Goal: Task Accomplishment & Management: Manage account settings

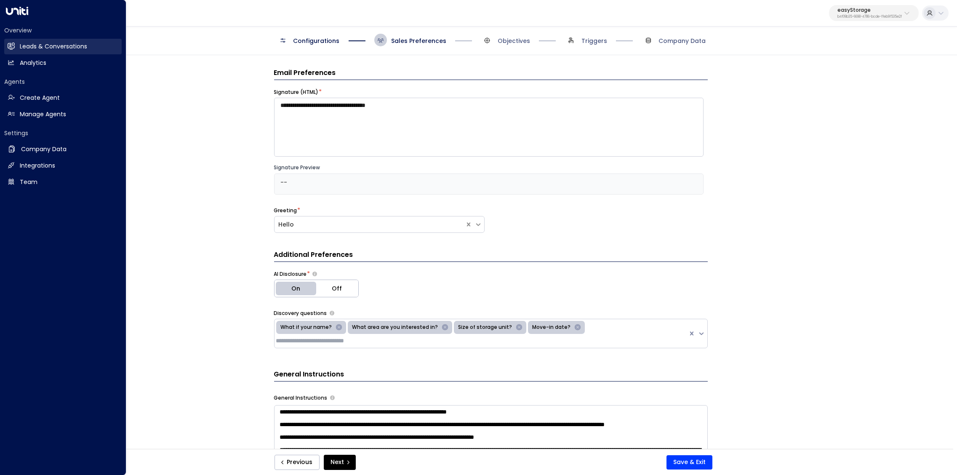
scroll to position [747, 0]
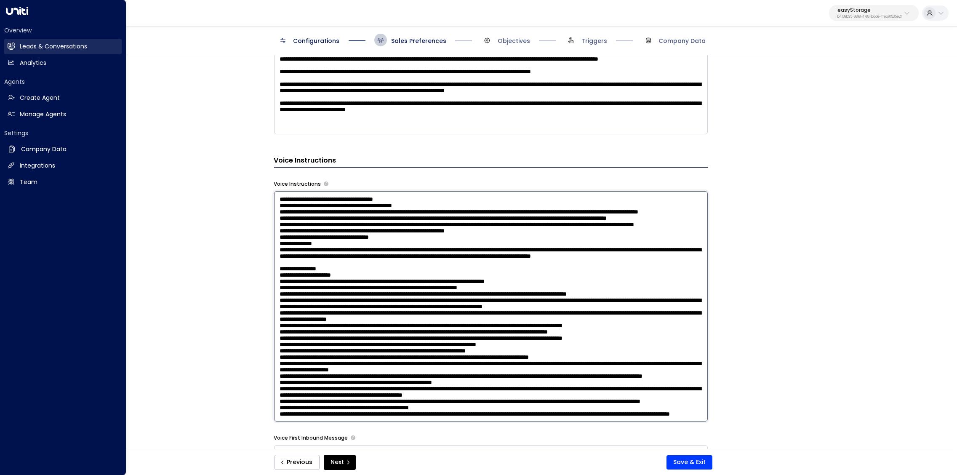
click at [21, 46] on h2 "Leads & Conversations" at bounding box center [53, 46] width 67 height 9
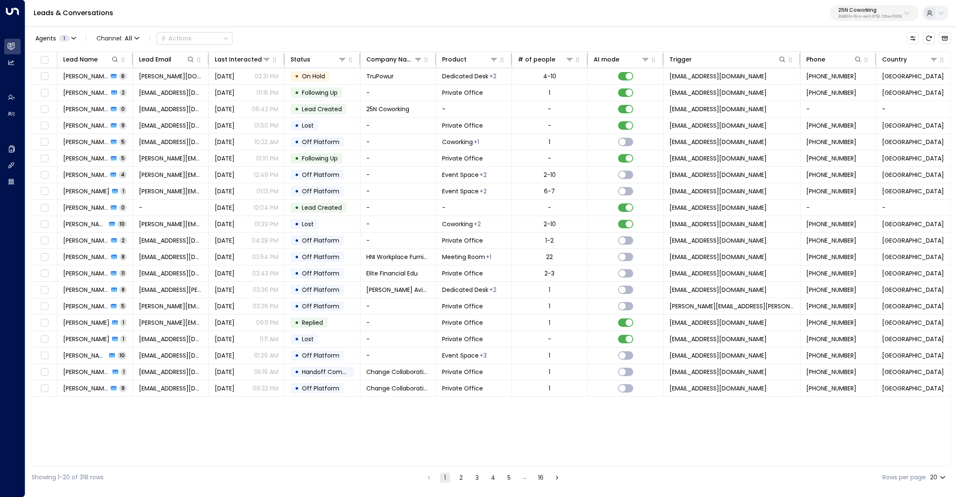
click at [867, 15] on p "3b9800f4-81ca-4ec0-8758-72fbe4763f36" at bounding box center [870, 16] width 64 height 3
type input "*****"
click at [836, 66] on div "StorQuest ID: 95e12634-a2b0-4ea9-845a-0bcfa50e2d19" at bounding box center [850, 66] width 120 height 17
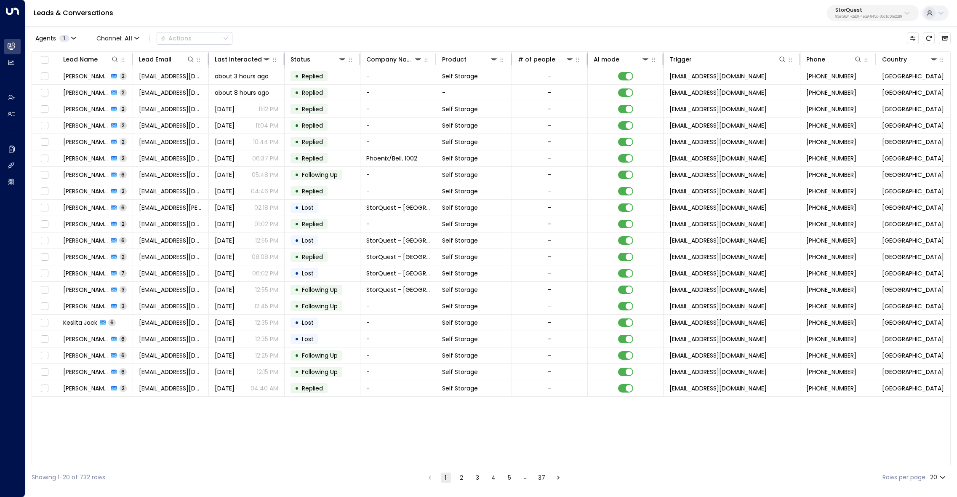
click at [939, 478] on body "Overview Leads & Conversations Leads & Conversations Analytics Analytics Agents…" at bounding box center [478, 244] width 957 height 488
click at [935, 477] on li "100" at bounding box center [938, 479] width 24 height 15
type input "***"
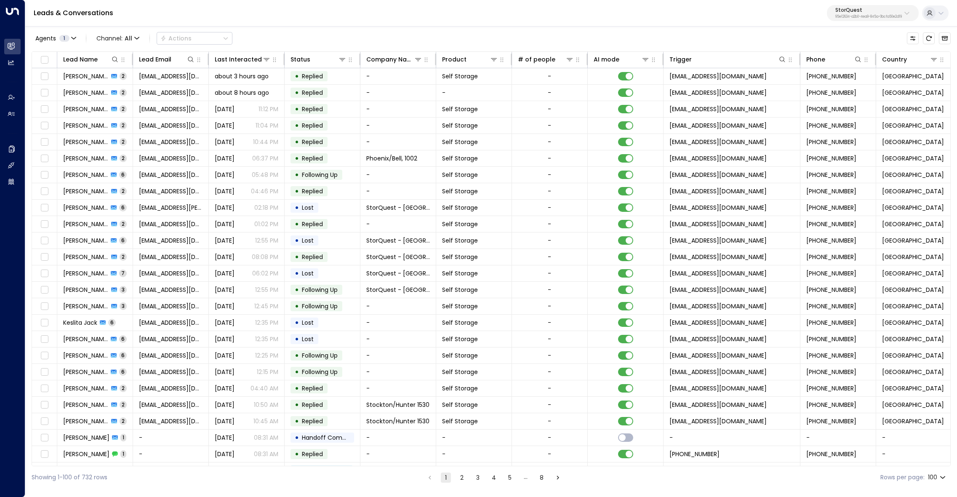
click at [845, 11] on p "StorQuest" at bounding box center [868, 10] width 67 height 5
type input "****"
click at [844, 71] on span "ID: 99909294-0a93-4cd6-8543-3758e87f4f7f" at bounding box center [887, 72] width 118 height 8
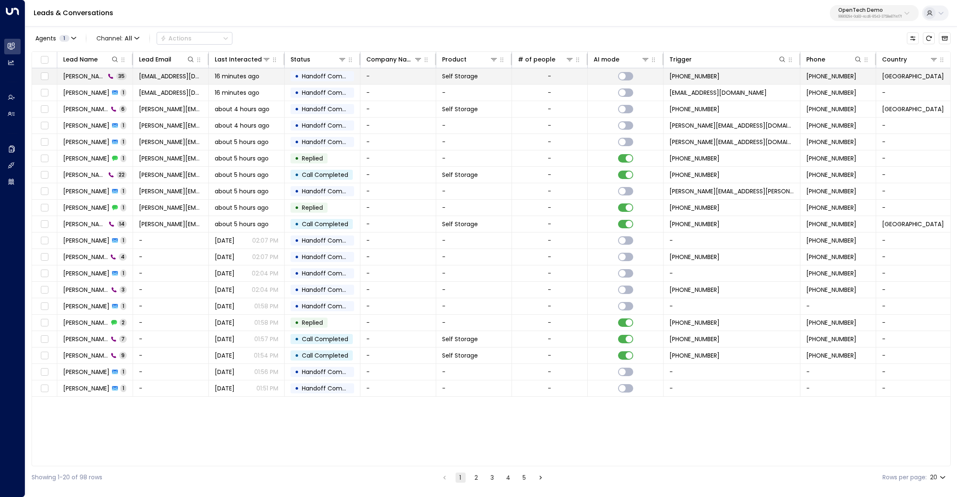
click at [85, 77] on span "Travis Burke" at bounding box center [84, 76] width 42 height 8
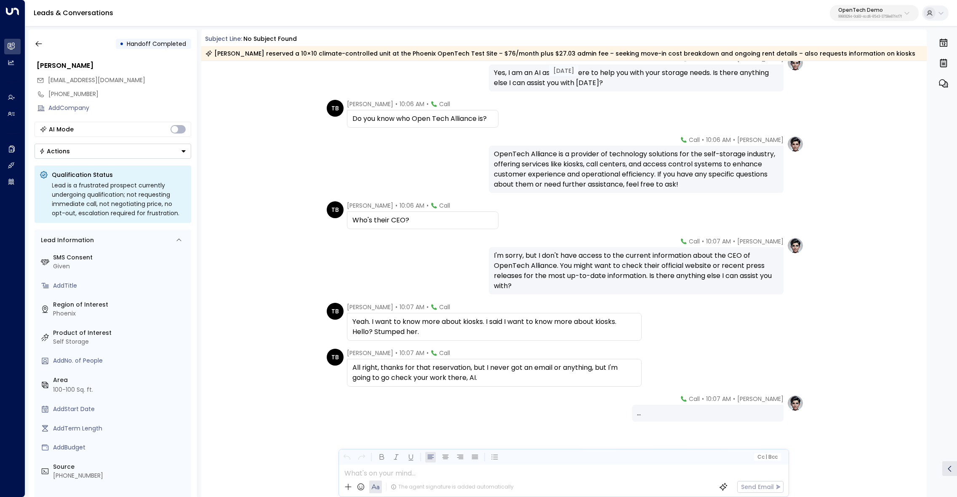
scroll to position [1185, 0]
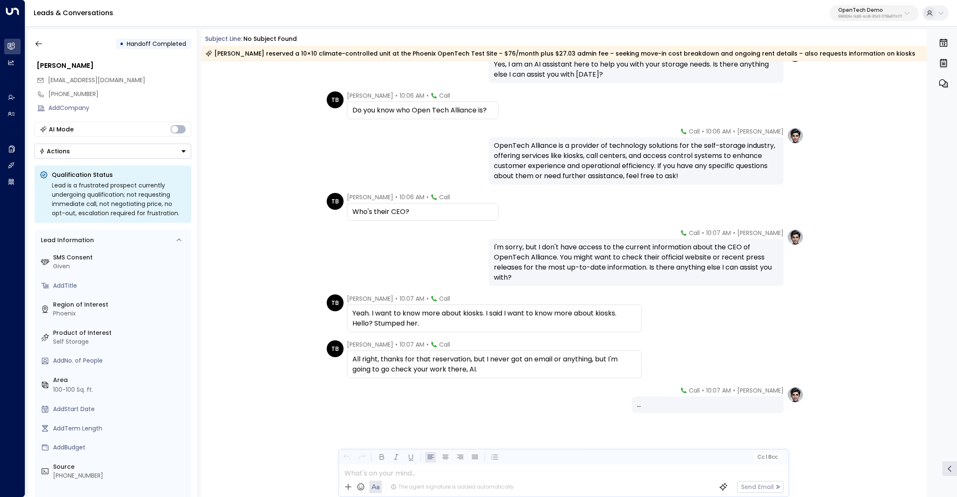
click at [686, 348] on div "TB Travis Burke • 10:07 AM • Call All right, thanks for that reservation, but I…" at bounding box center [565, 359] width 477 height 38
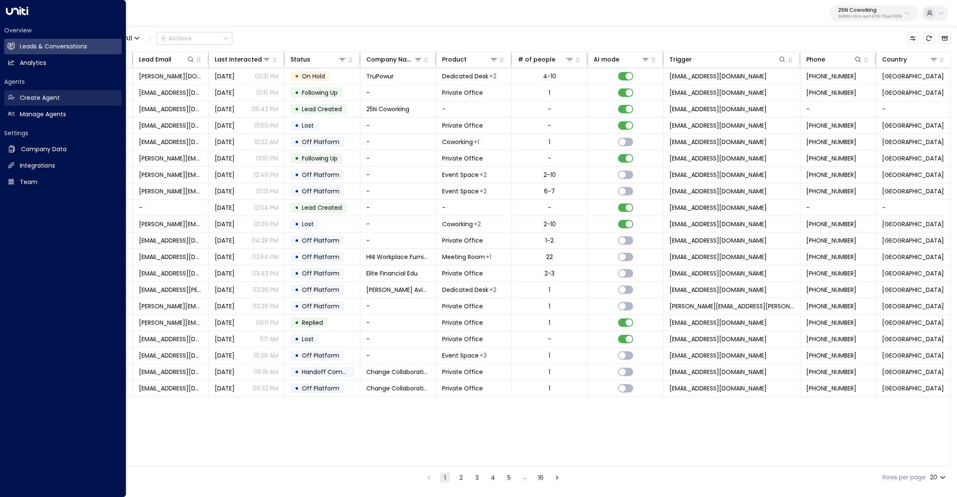
click at [53, 105] on link "Create Agent Create Agent" at bounding box center [62, 98] width 117 height 16
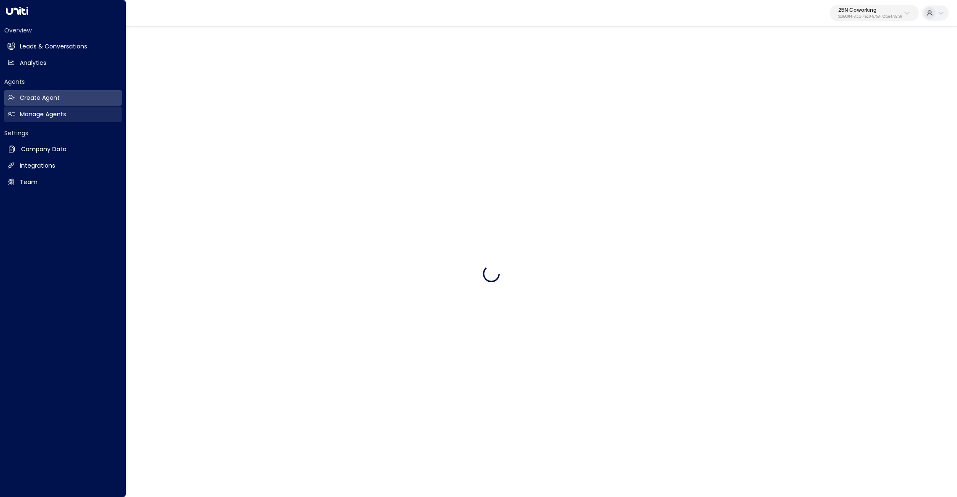
click at [55, 113] on h2 "Manage Agents" at bounding box center [43, 114] width 46 height 9
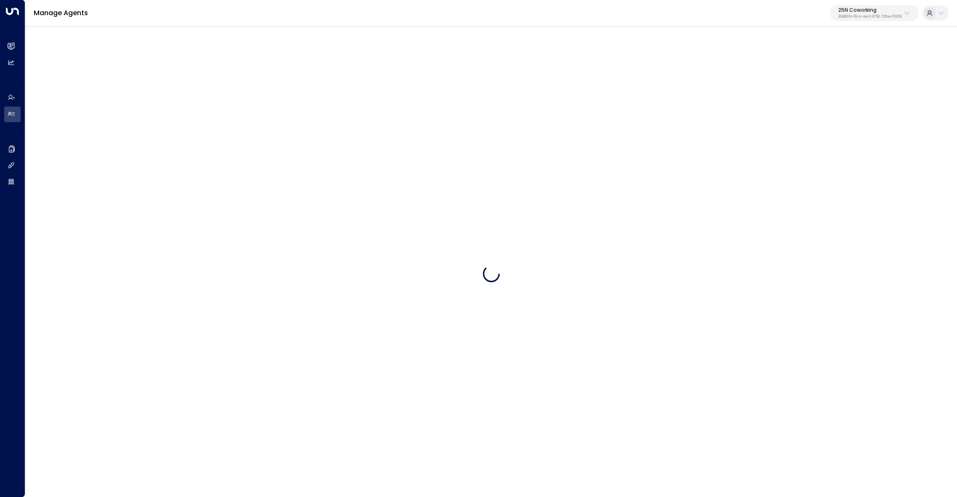
click at [877, 13] on div "25N Coworking 3b9800f4-81ca-4ec0-8758-72fbe4763f36" at bounding box center [870, 13] width 64 height 11
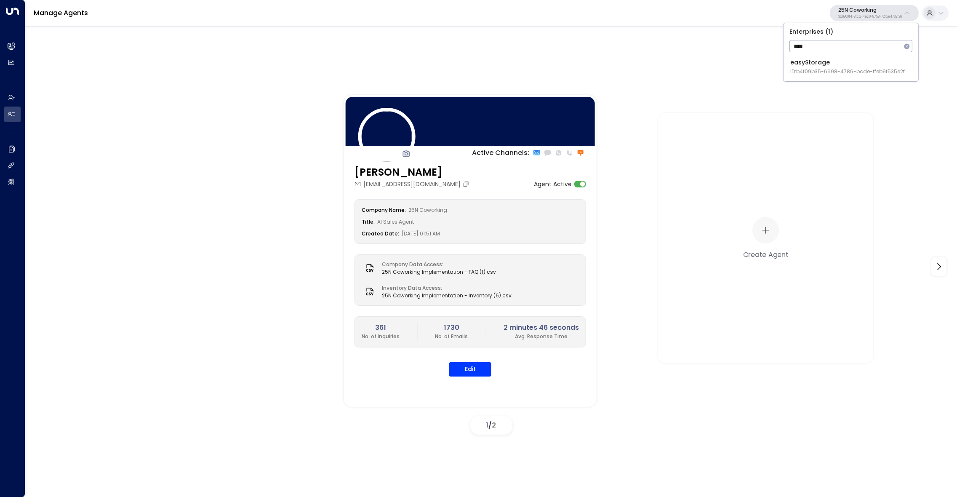
type input "****"
click at [852, 74] on span "ID: b4f09b35-6698-4786-bcde-ffeb9f535e2f" at bounding box center [847, 72] width 114 height 8
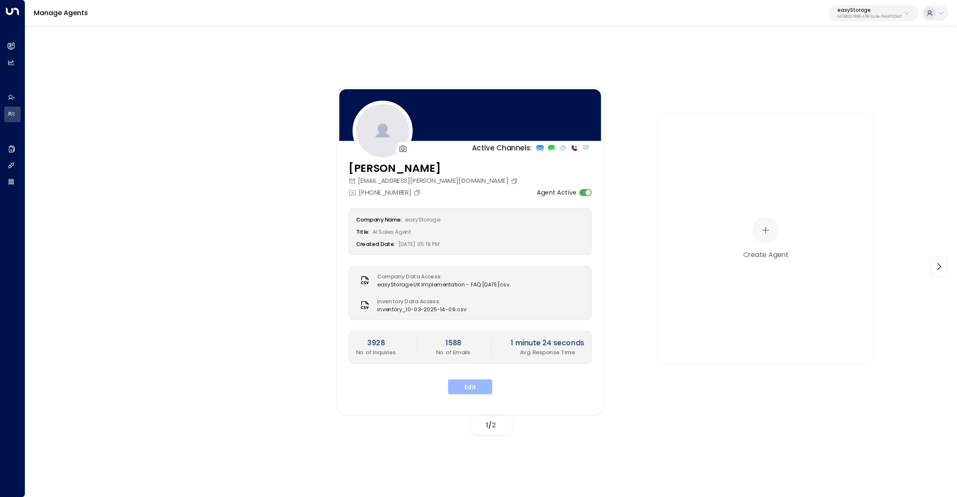
click at [461, 388] on button "Edit" at bounding box center [470, 386] width 44 height 15
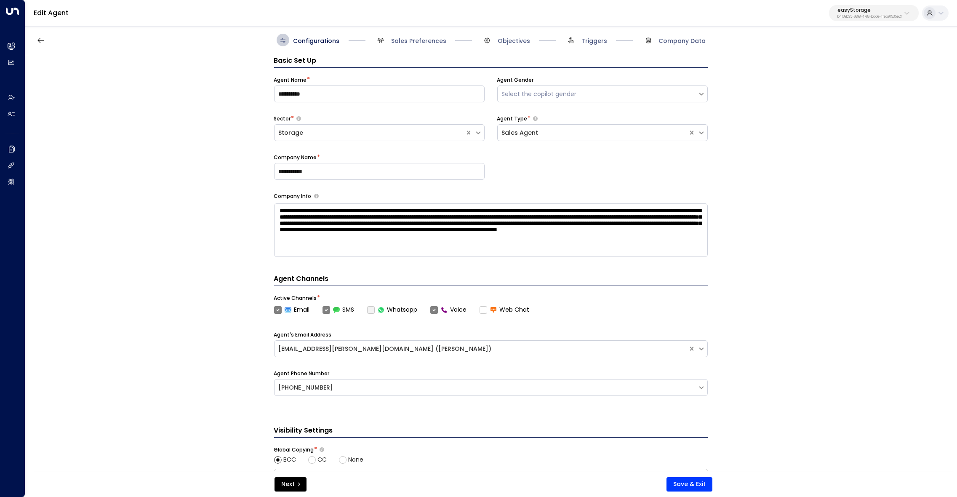
scroll to position [12, 0]
click at [421, 44] on span "Sales Preferences" at bounding box center [418, 41] width 55 height 8
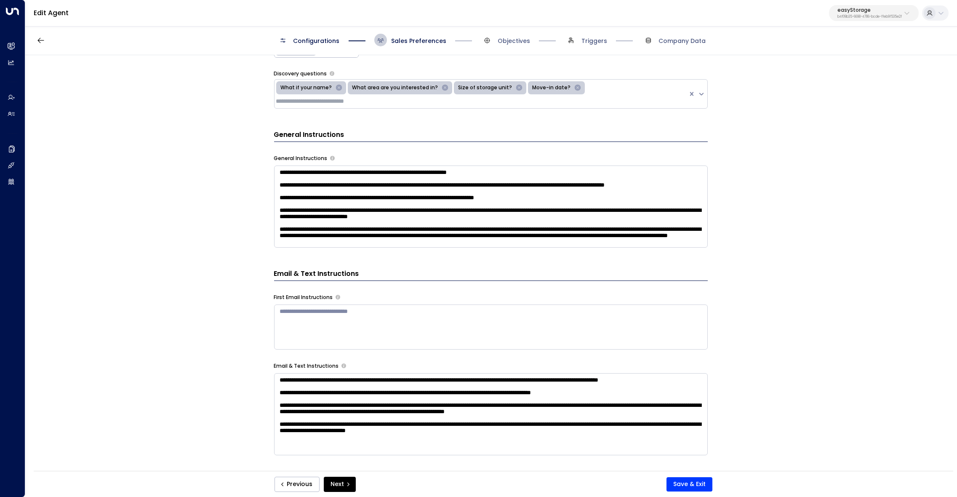
scroll to position [198, 0]
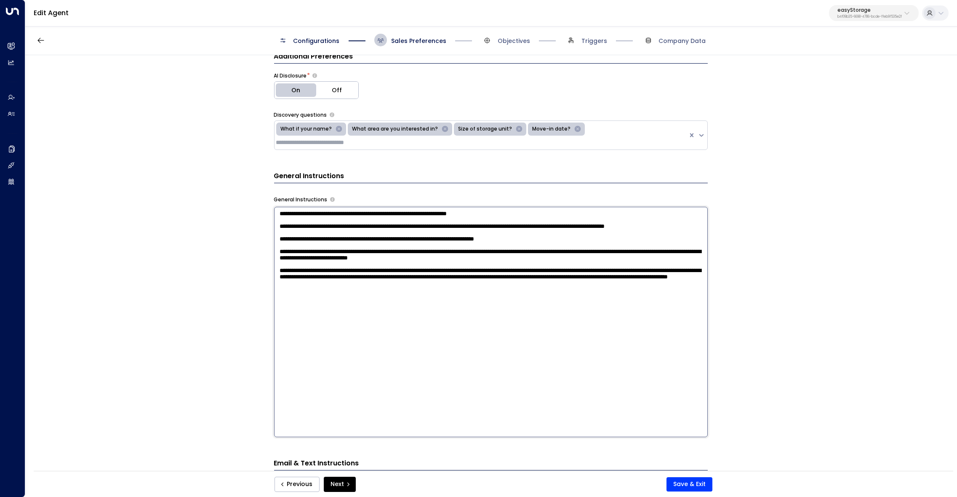
click at [453, 241] on textarea "**********" at bounding box center [491, 322] width 434 height 230
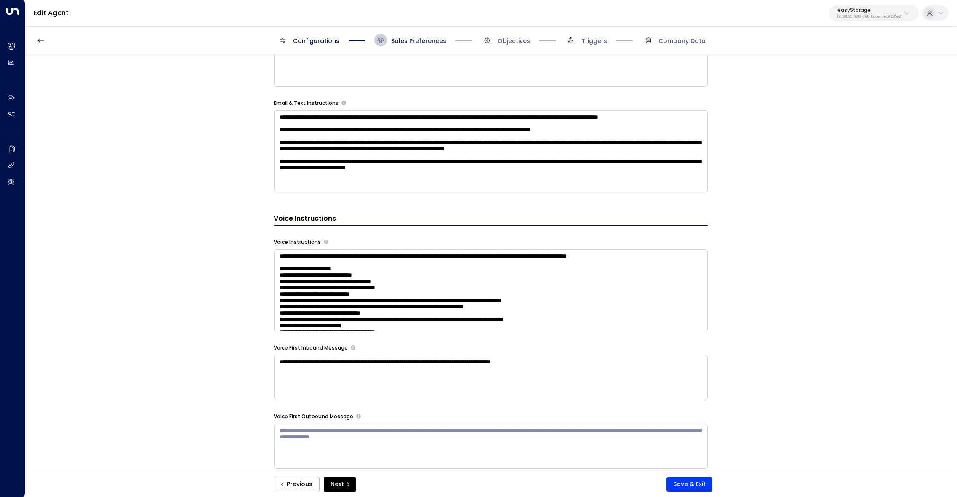
click at [354, 275] on textarea at bounding box center [491, 290] width 434 height 82
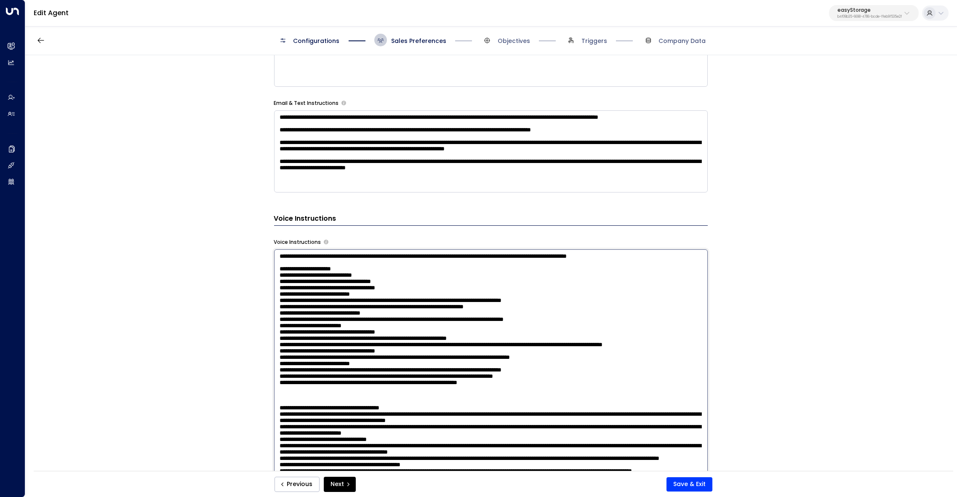
drag, startPoint x: 421, startPoint y: 294, endPoint x: 264, endPoint y: 265, distance: 159.3
click at [274, 265] on textarea at bounding box center [491, 364] width 434 height 230
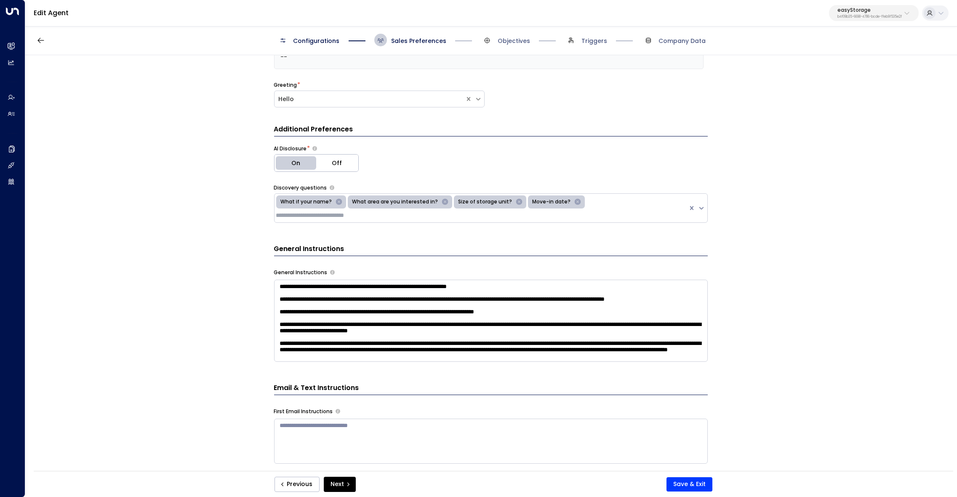
scroll to position [160, 0]
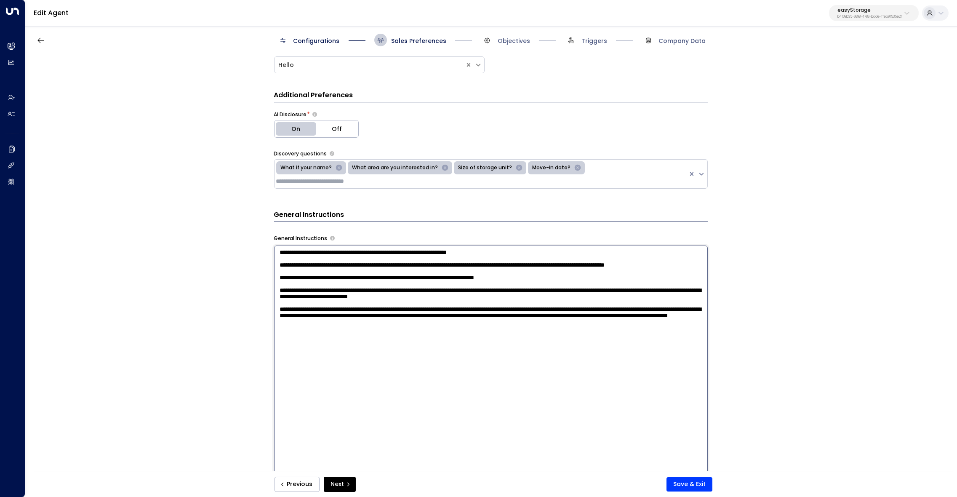
click at [317, 249] on textarea "**********" at bounding box center [491, 360] width 434 height 230
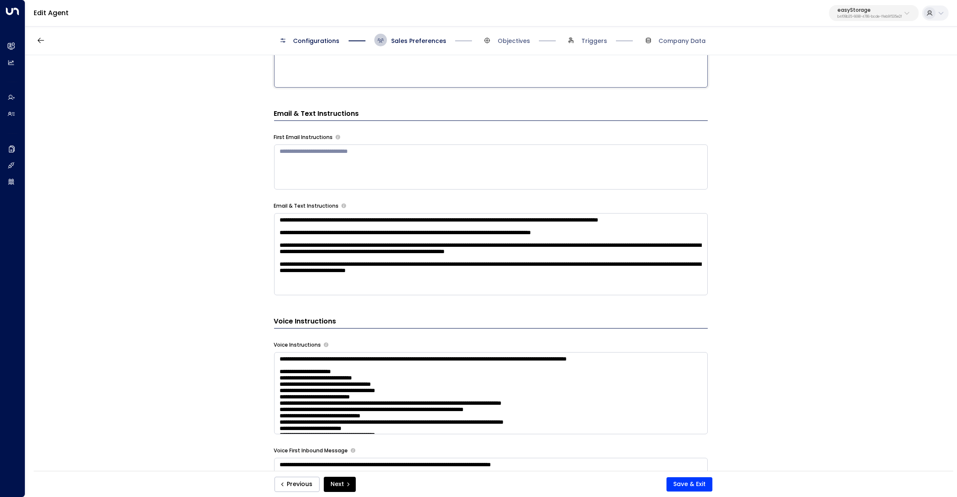
scroll to position [26, 0]
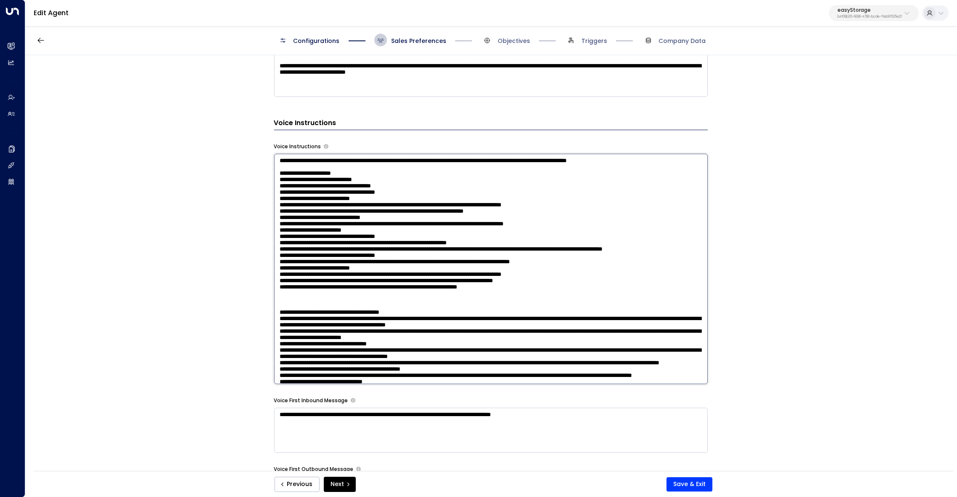
click at [393, 336] on textarea at bounding box center [491, 269] width 434 height 230
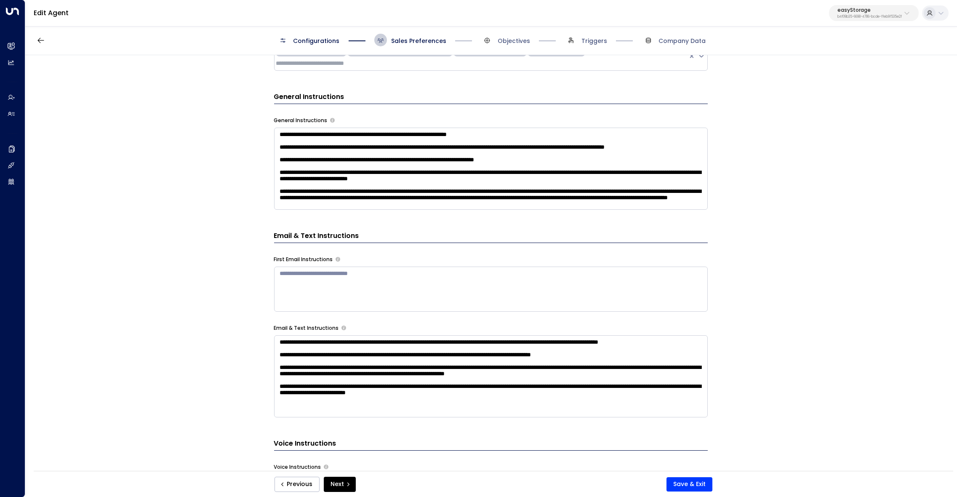
scroll to position [279, 0]
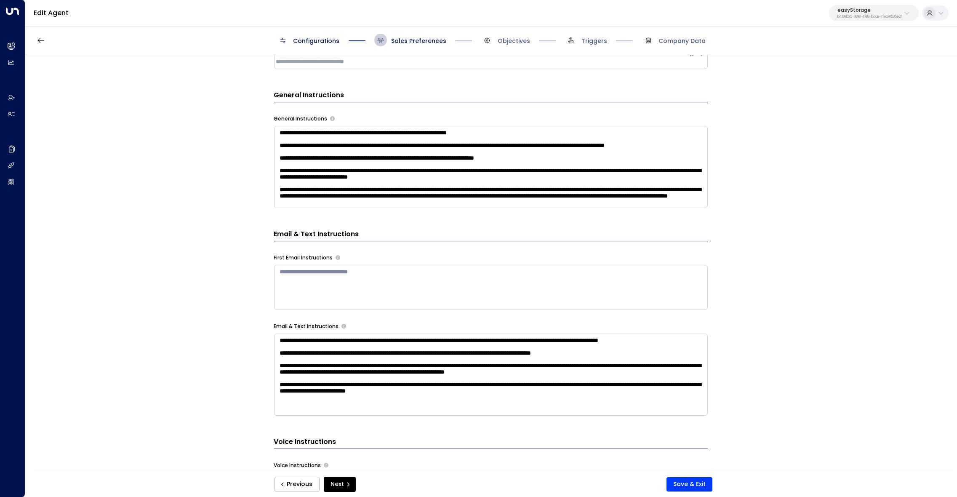
click at [370, 375] on textarea "**********" at bounding box center [491, 374] width 434 height 82
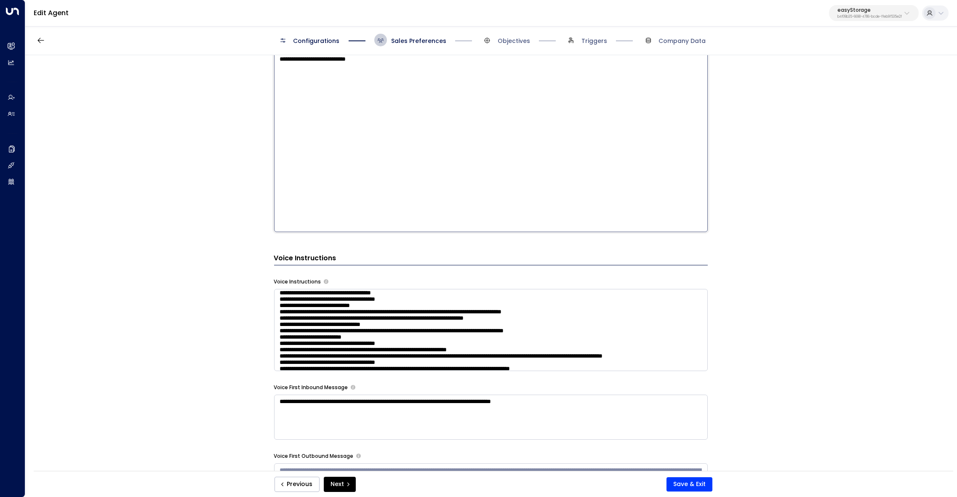
scroll to position [618, 0]
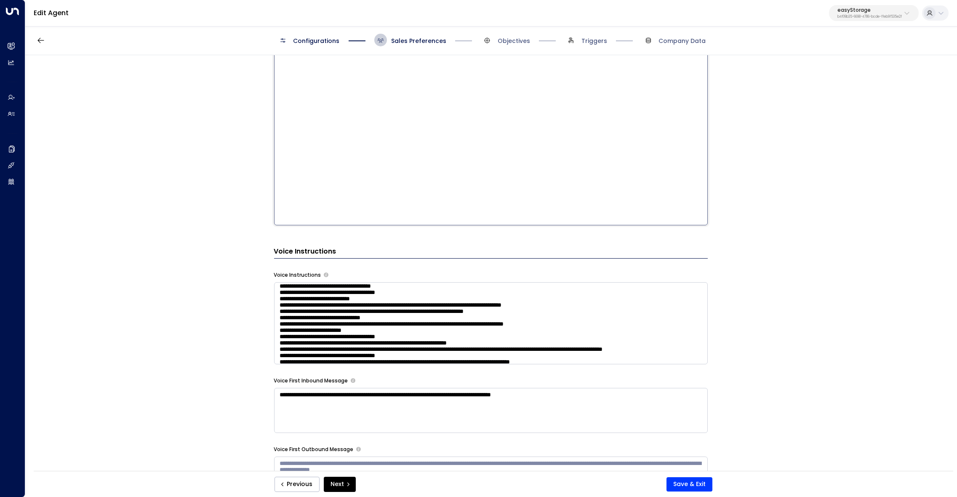
click at [594, 298] on textarea at bounding box center [491, 323] width 434 height 82
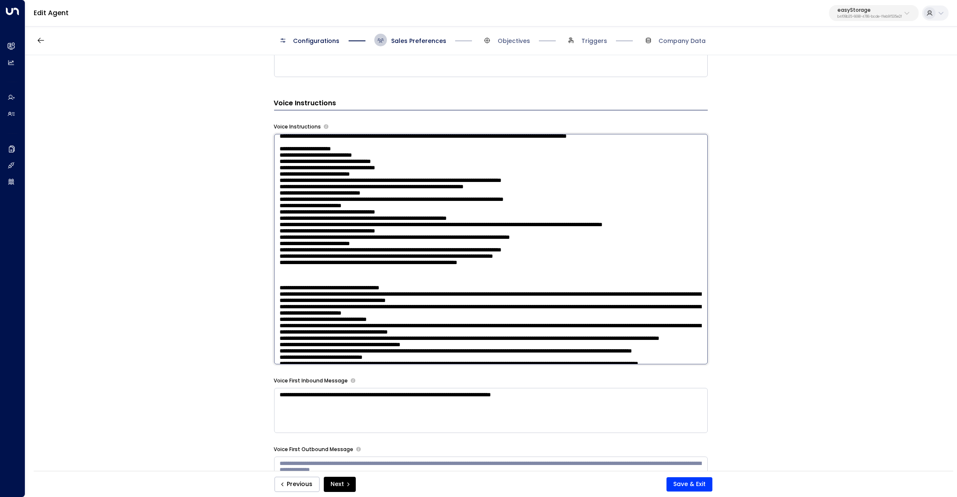
scroll to position [0, 0]
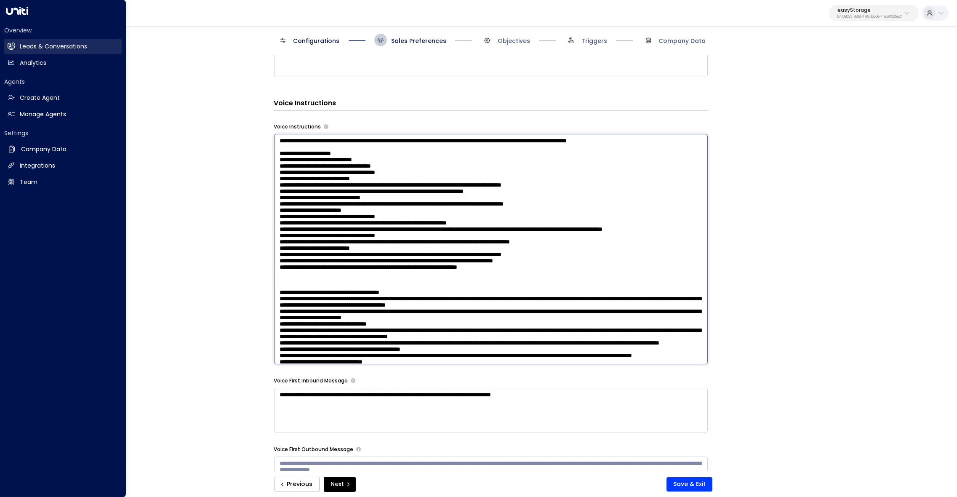
click at [33, 40] on link "Leads & Conversations Leads & Conversations" at bounding box center [62, 47] width 117 height 16
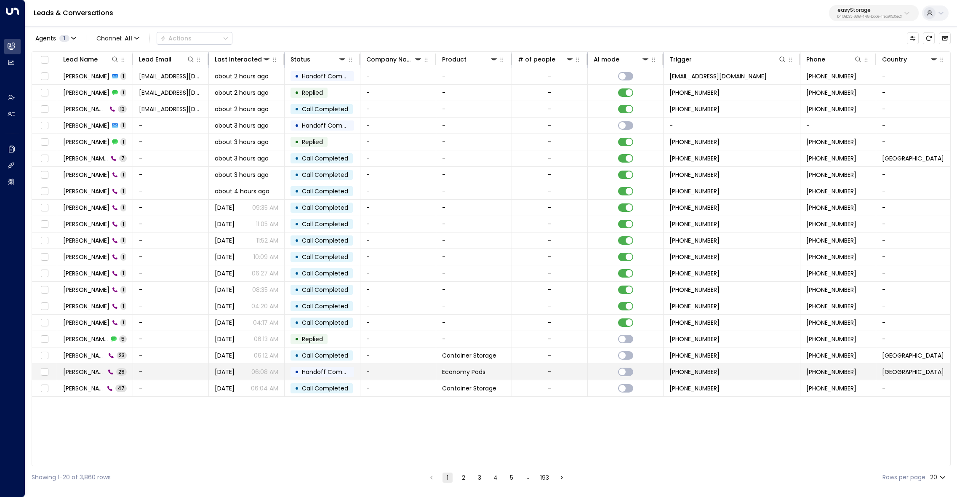
click at [86, 371] on span "[PERSON_NAME]" at bounding box center [84, 371] width 42 height 8
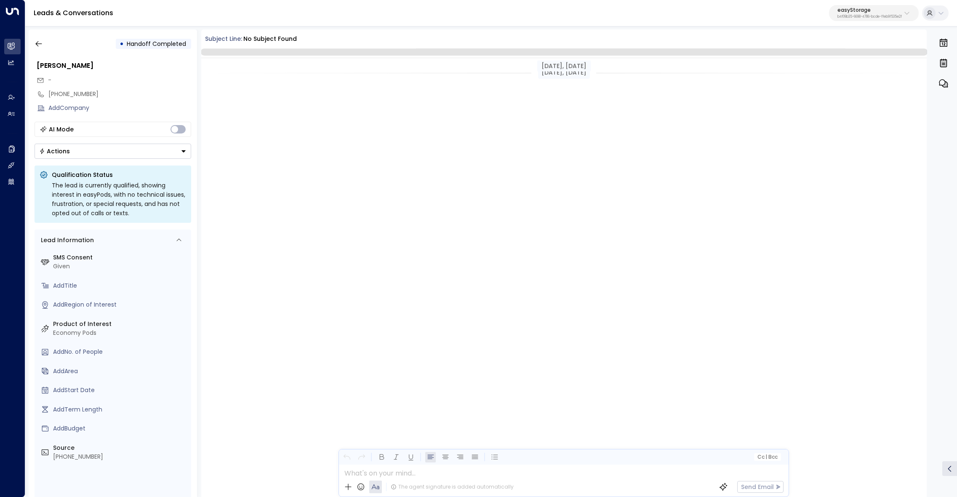
scroll to position [2314, 0]
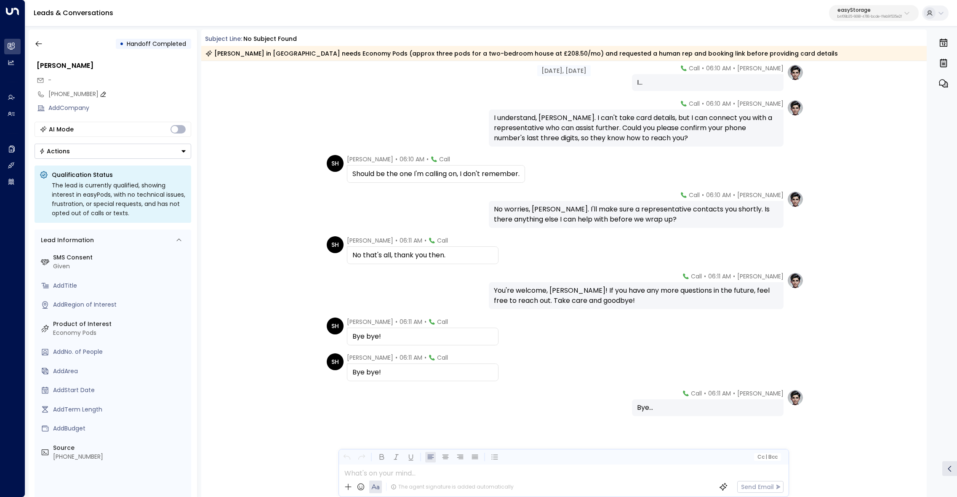
click at [53, 97] on div "[PHONE_NUMBER]" at bounding box center [120, 94] width 142 height 9
click at [53, 97] on input "**********" at bounding box center [119, 94] width 140 height 9
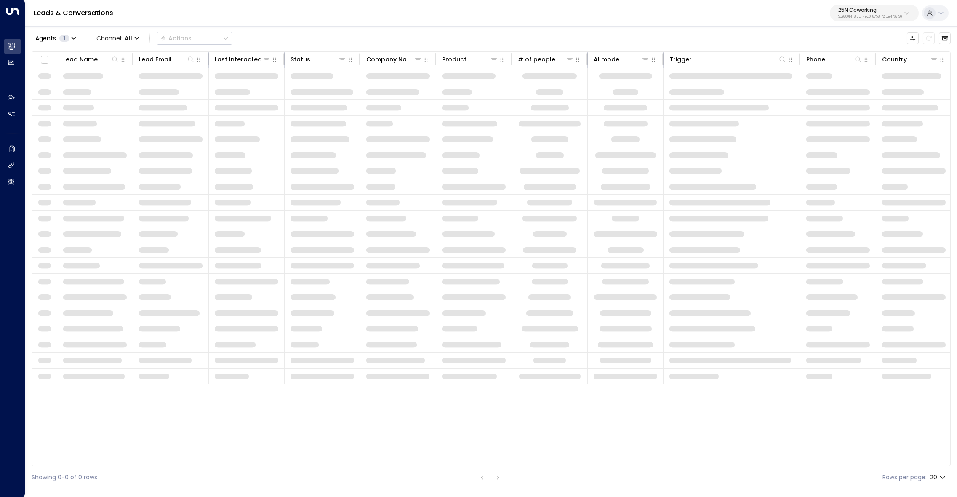
click at [858, 16] on p "3b9800f4-81ca-4ec0-8758-72fbe4763f36" at bounding box center [870, 16] width 64 height 3
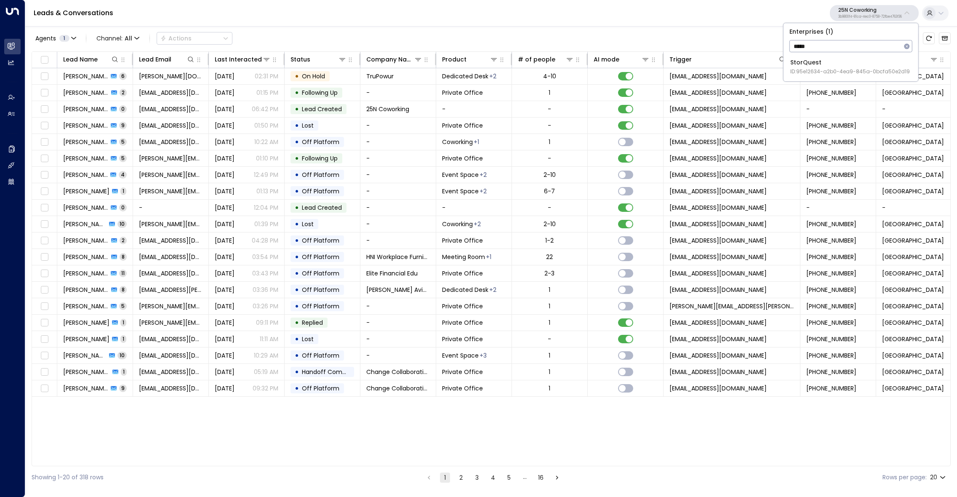
type input "*****"
click at [802, 65] on div "StorQuest ID: 95e12634-a2b0-4ea9-845a-0bcfa50e2d19" at bounding box center [850, 66] width 120 height 17
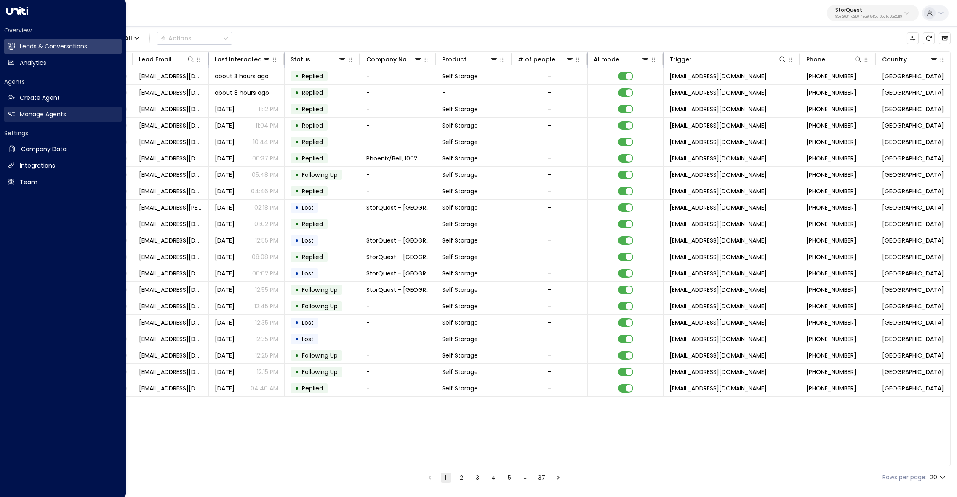
click at [32, 113] on h2 "Manage Agents" at bounding box center [43, 114] width 46 height 9
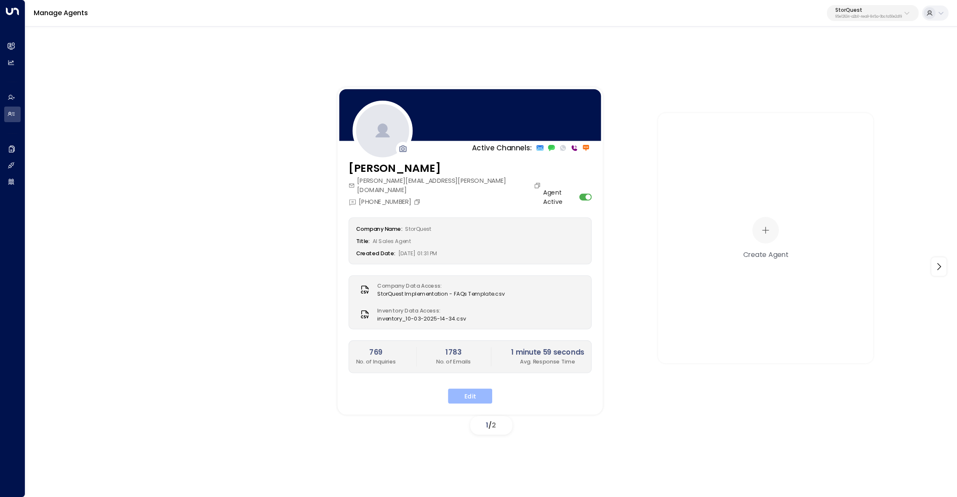
click at [468, 388] on button "Edit" at bounding box center [470, 395] width 44 height 15
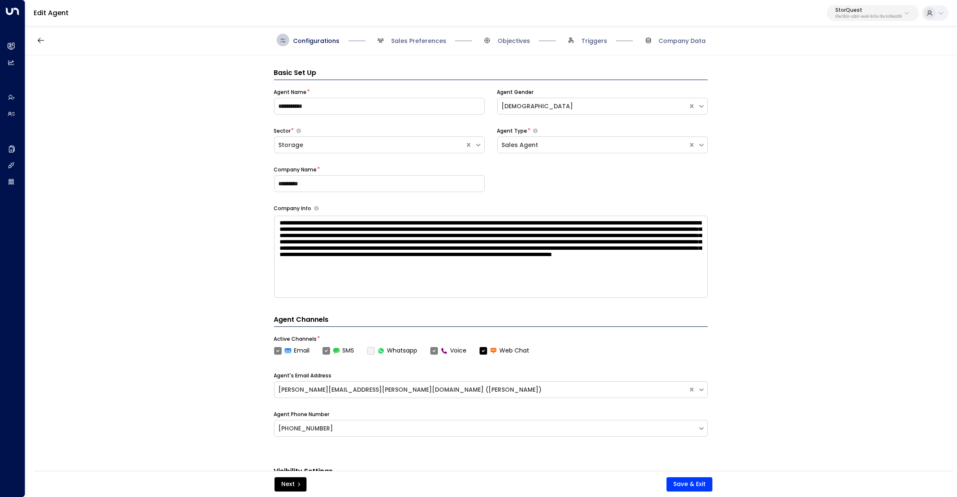
click at [394, 34] on span "Sales Preferences" at bounding box center [410, 40] width 72 height 13
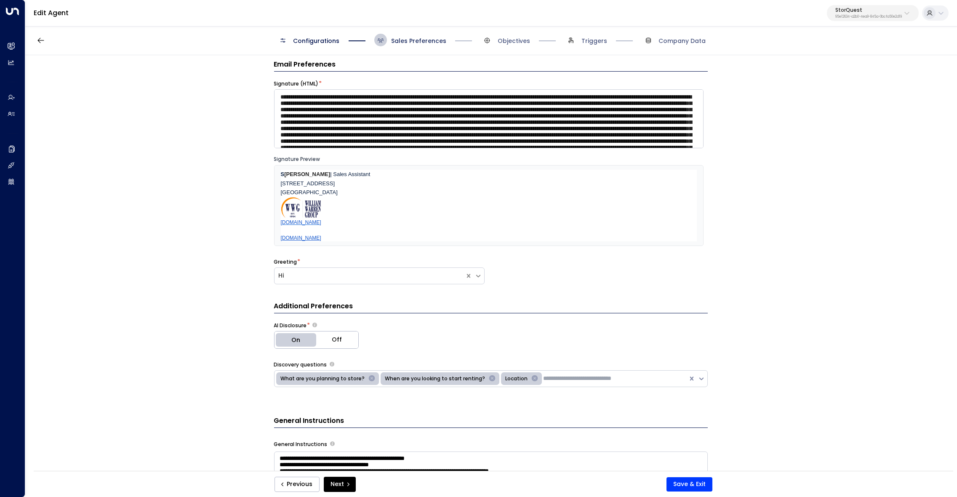
click at [401, 40] on span "Sales Preferences" at bounding box center [418, 41] width 55 height 8
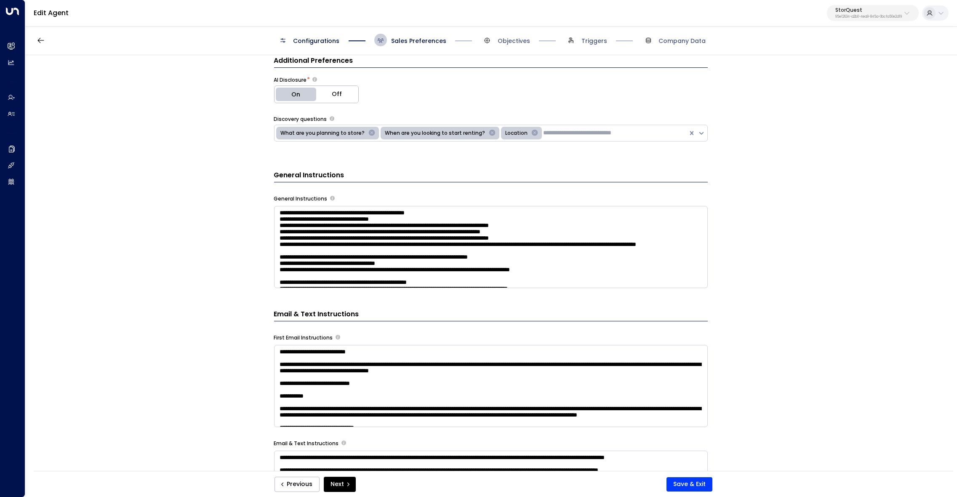
scroll to position [264, 0]
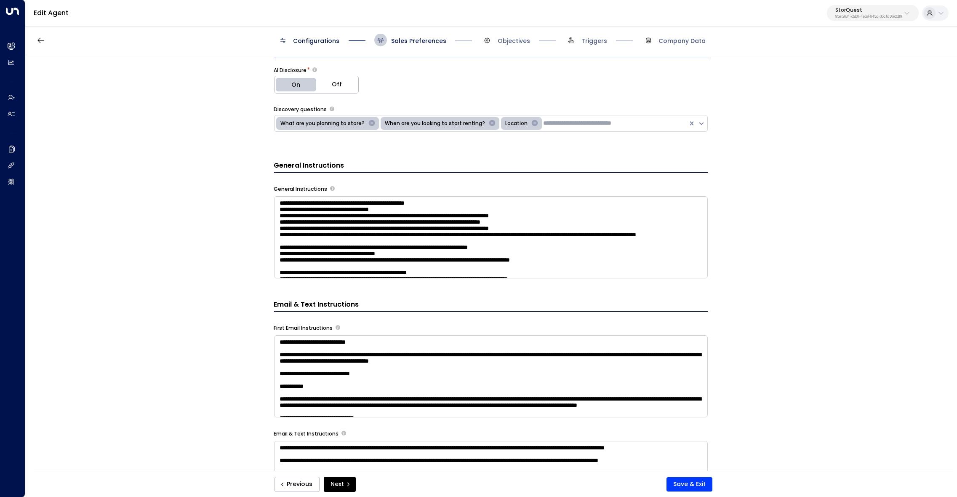
click at [497, 230] on textarea at bounding box center [491, 237] width 434 height 82
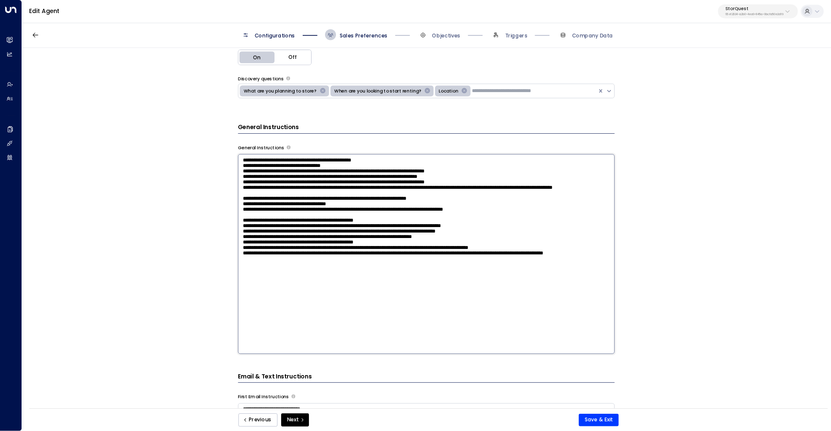
scroll to position [283, 0]
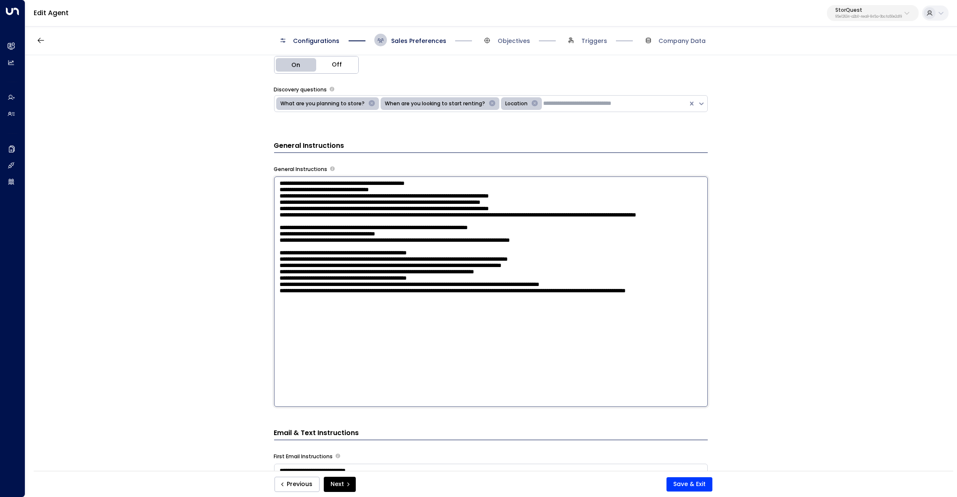
drag, startPoint x: 439, startPoint y: 238, endPoint x: 274, endPoint y: 180, distance: 175.9
click at [274, 180] on textarea at bounding box center [491, 291] width 434 height 230
click at [351, 196] on textarea at bounding box center [491, 291] width 434 height 230
drag, startPoint x: 295, startPoint y: 182, endPoint x: 272, endPoint y: 182, distance: 23.6
click at [274, 182] on textarea at bounding box center [491, 291] width 434 height 230
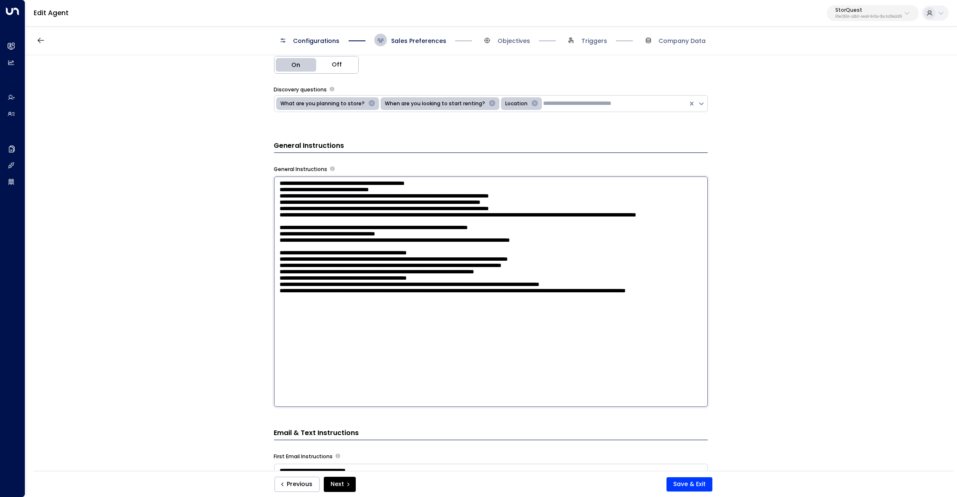
click at [285, 181] on textarea at bounding box center [491, 291] width 434 height 230
drag, startPoint x: 284, startPoint y: 181, endPoint x: 272, endPoint y: 181, distance: 11.4
click at [274, 182] on textarea at bounding box center [491, 291] width 434 height 230
drag, startPoint x: 294, startPoint y: 182, endPoint x: 279, endPoint y: 182, distance: 15.6
click at [279, 182] on textarea at bounding box center [491, 291] width 434 height 230
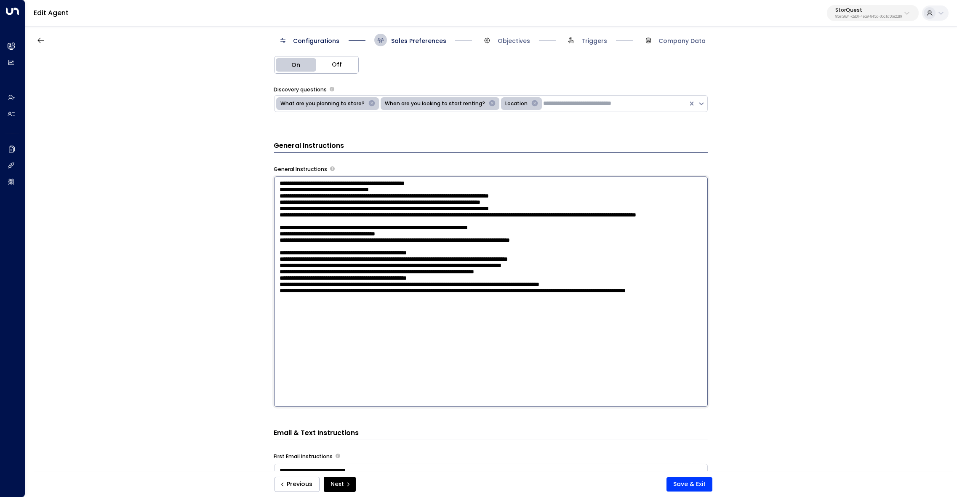
click at [287, 184] on textarea at bounding box center [491, 291] width 434 height 230
drag, startPoint x: 282, startPoint y: 183, endPoint x: 385, endPoint y: 192, distance: 103.1
click at [283, 183] on textarea at bounding box center [491, 291] width 434 height 230
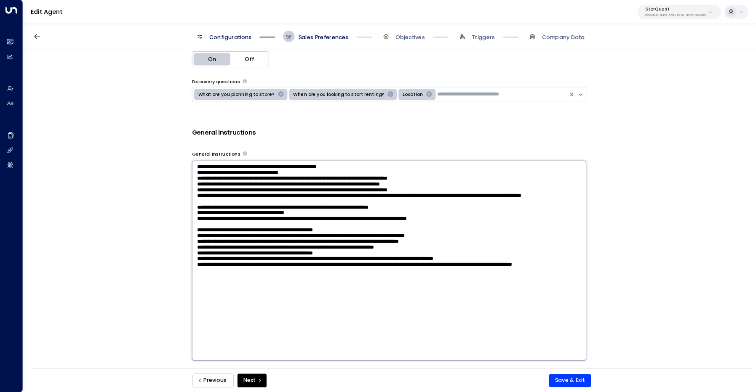
scroll to position [284, 0]
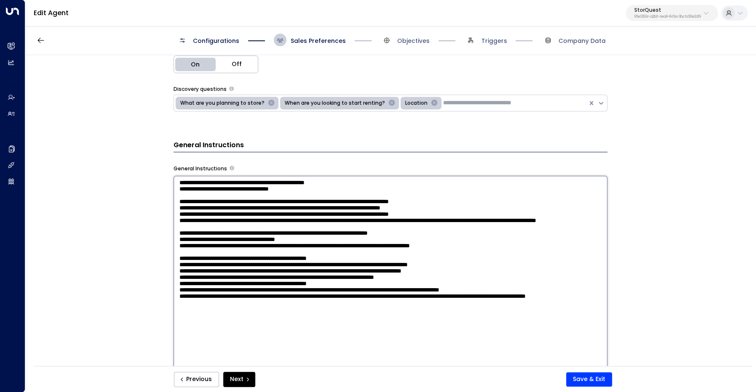
type textarea "**********"
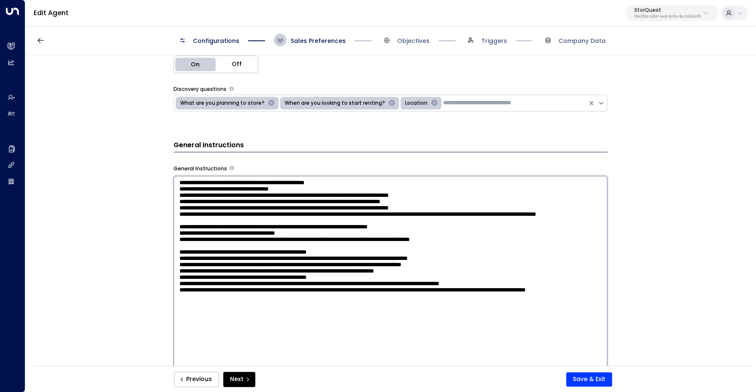
click at [212, 183] on textarea at bounding box center [390, 291] width 434 height 230
drag, startPoint x: 179, startPoint y: 192, endPoint x: 175, endPoint y: 192, distance: 4.6
click at [175, 192] on textarea at bounding box center [390, 291] width 434 height 230
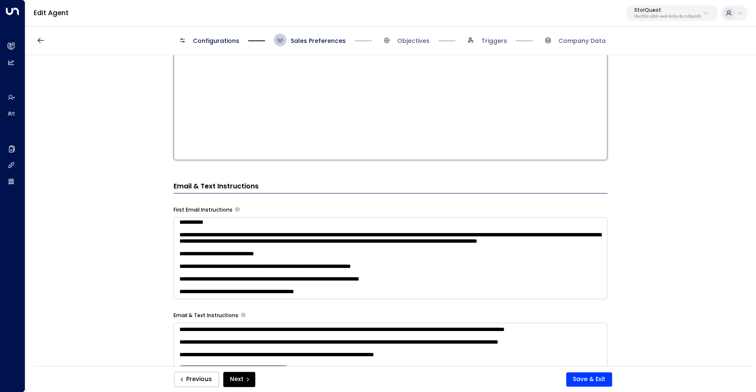
scroll to position [106, 0]
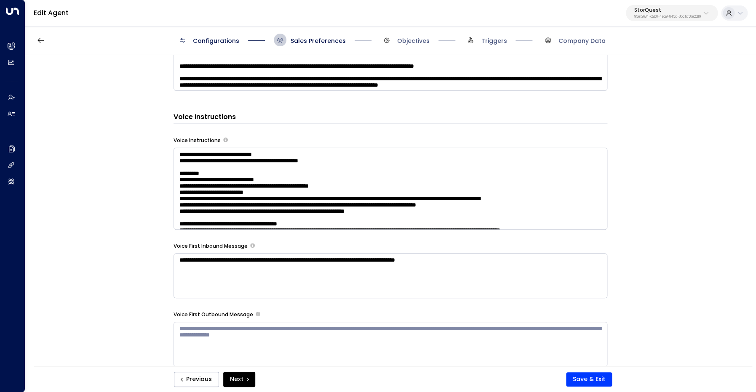
click at [466, 207] on textarea at bounding box center [390, 189] width 434 height 82
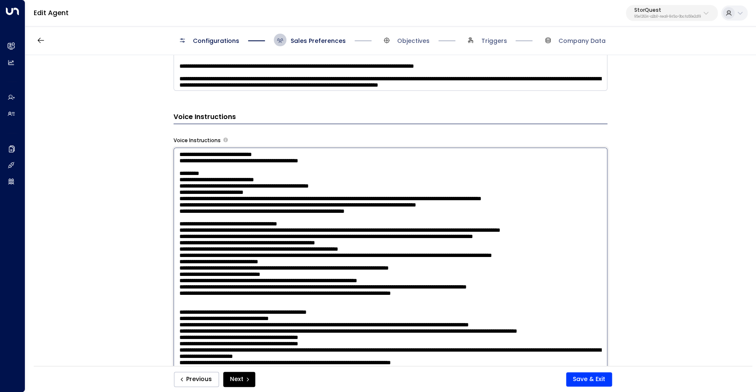
scroll to position [708, 0]
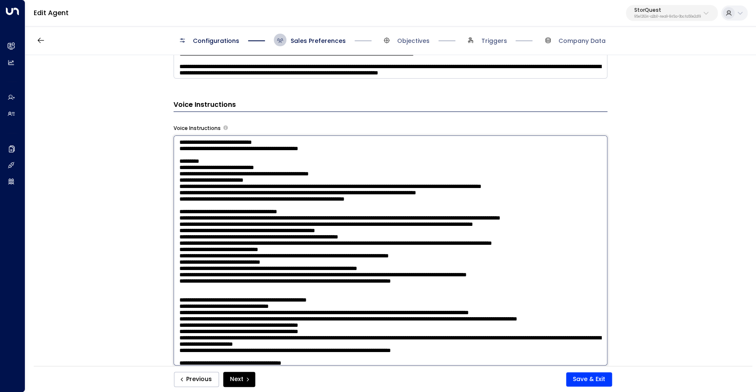
drag, startPoint x: 288, startPoint y: 141, endPoint x: 143, endPoint y: 141, distance: 145.2
click at [173, 141] on textarea at bounding box center [390, 251] width 434 height 230
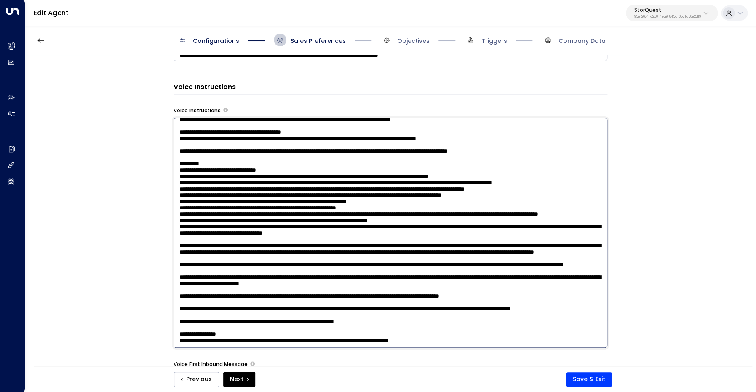
scroll to position [221, 0]
drag, startPoint x: 245, startPoint y: 246, endPoint x: 175, endPoint y: 245, distance: 70.3
click at [175, 245] on textarea at bounding box center [390, 233] width 434 height 230
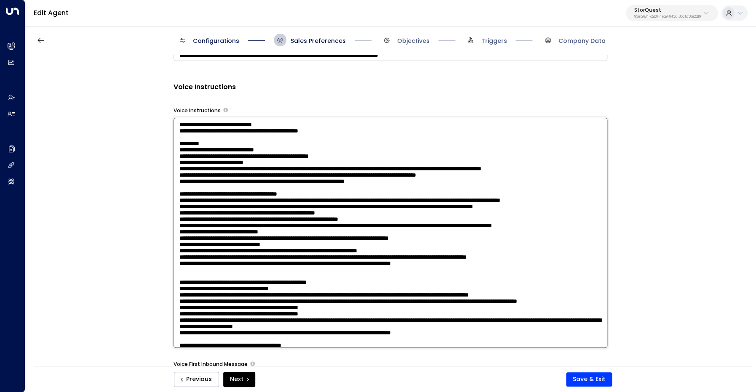
drag, startPoint x: 210, startPoint y: 152, endPoint x: 280, endPoint y: 183, distance: 75.7
click at [274, 185] on textarea at bounding box center [390, 233] width 434 height 230
click at [301, 194] on textarea at bounding box center [390, 233] width 434 height 230
drag, startPoint x: 403, startPoint y: 192, endPoint x: 238, endPoint y: 177, distance: 165.2
click at [238, 177] on textarea at bounding box center [390, 233] width 434 height 230
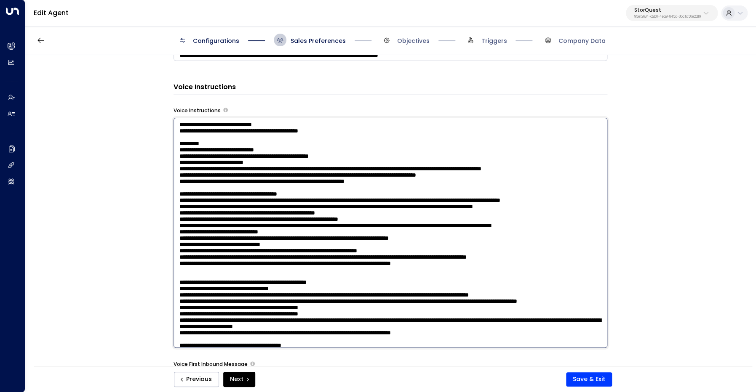
drag, startPoint x: 341, startPoint y: 224, endPoint x: 216, endPoint y: 225, distance: 125.4
click at [216, 225] on textarea at bounding box center [390, 233] width 434 height 230
click at [189, 125] on textarea at bounding box center [390, 233] width 434 height 230
click at [192, 221] on textarea at bounding box center [390, 233] width 434 height 230
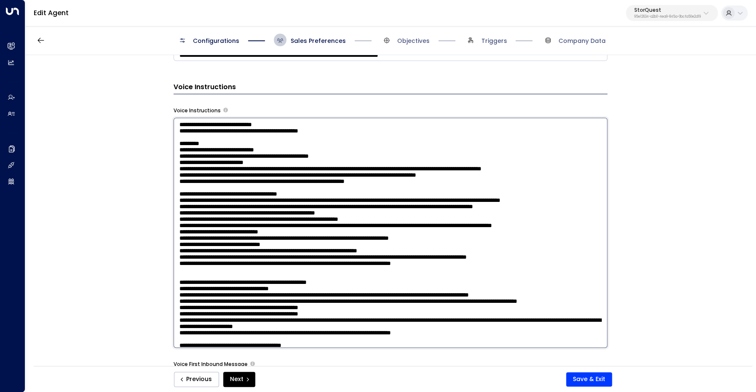
click at [192, 221] on textarea at bounding box center [390, 233] width 434 height 230
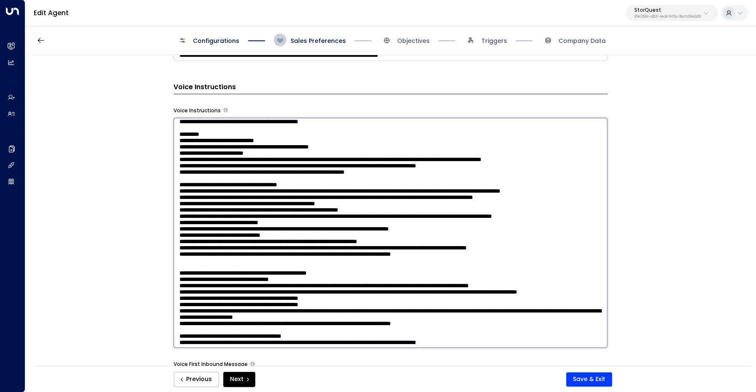
scroll to position [12, 0]
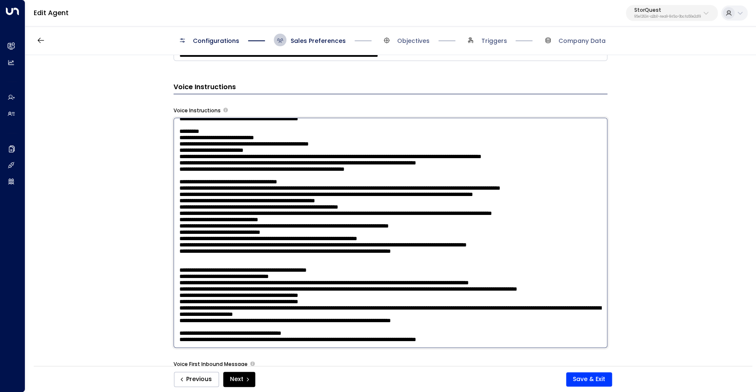
click at [351, 217] on textarea at bounding box center [390, 233] width 434 height 230
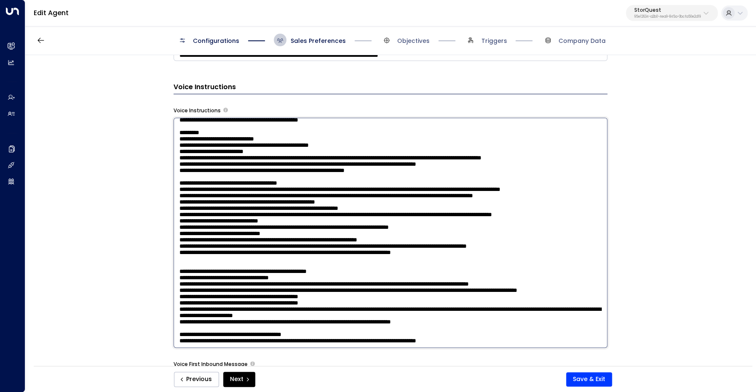
click at [351, 217] on textarea at bounding box center [390, 233] width 434 height 230
click at [404, 220] on textarea at bounding box center [390, 233] width 434 height 230
click at [342, 220] on textarea at bounding box center [390, 233] width 434 height 230
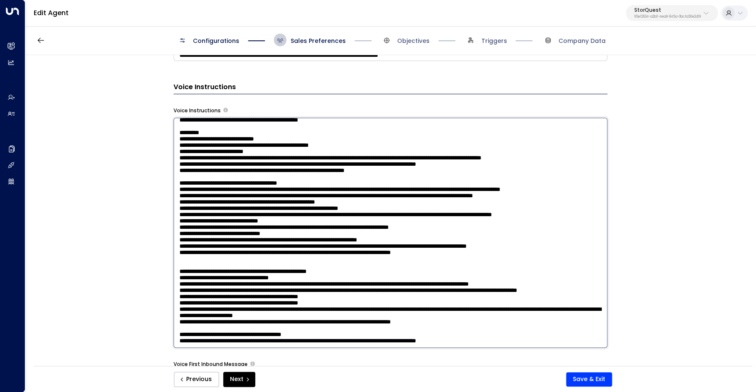
click at [397, 221] on textarea at bounding box center [390, 233] width 434 height 230
click at [364, 221] on textarea at bounding box center [390, 233] width 434 height 230
click at [374, 221] on textarea at bounding box center [390, 233] width 434 height 230
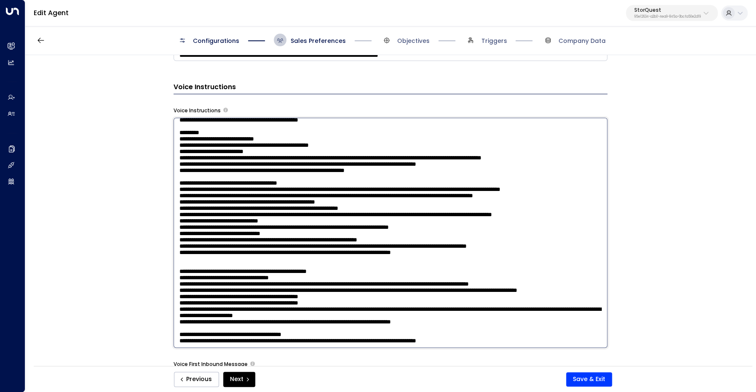
drag, startPoint x: 379, startPoint y: 220, endPoint x: 309, endPoint y: 223, distance: 69.9
click at [309, 223] on textarea at bounding box center [390, 233] width 434 height 230
click at [309, 222] on textarea at bounding box center [390, 233] width 434 height 230
drag, startPoint x: 389, startPoint y: 221, endPoint x: 415, endPoint y: 219, distance: 25.7
click at [415, 221] on textarea at bounding box center [390, 233] width 434 height 230
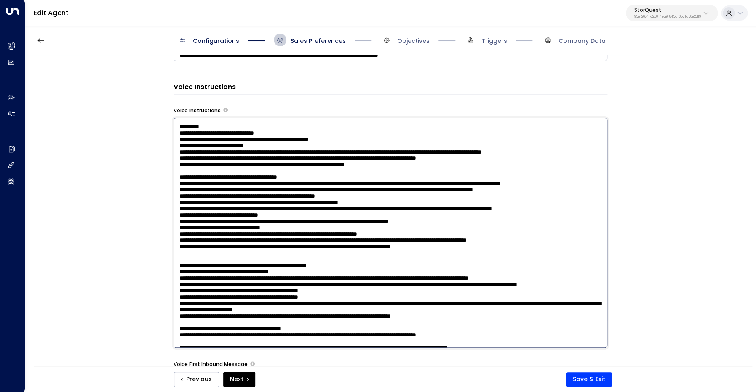
scroll to position [18, 0]
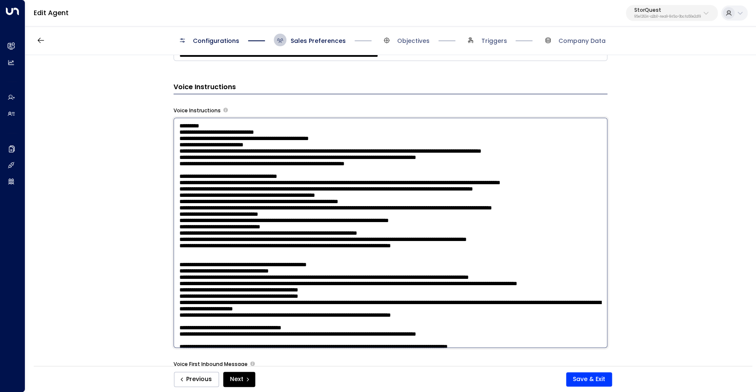
drag, startPoint x: 473, startPoint y: 322, endPoint x: 176, endPoint y: 204, distance: 319.5
click at [176, 204] on textarea at bounding box center [390, 233] width 434 height 230
click at [215, 207] on textarea at bounding box center [390, 233] width 434 height 230
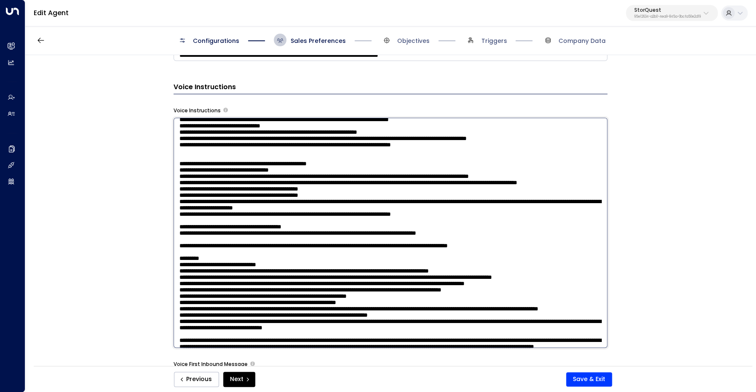
scroll to position [127, 0]
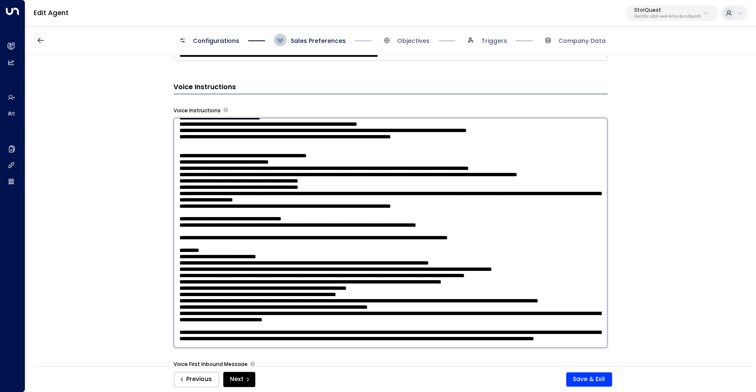
drag, startPoint x: 394, startPoint y: 239, endPoint x: 168, endPoint y: 240, distance: 226.0
click at [173, 240] on textarea at bounding box center [390, 233] width 434 height 230
click at [399, 256] on textarea at bounding box center [390, 233] width 434 height 230
click at [297, 257] on textarea at bounding box center [390, 233] width 434 height 230
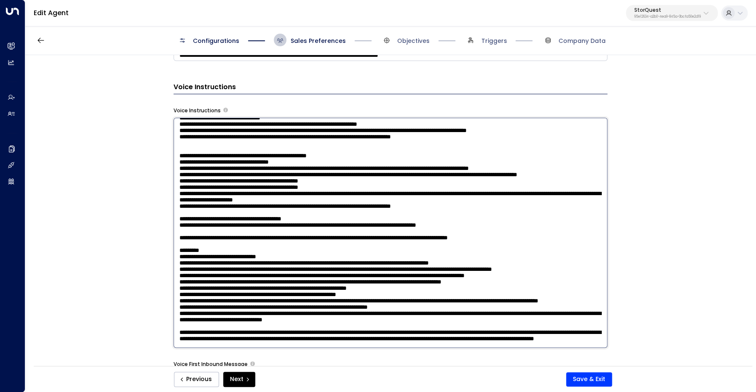
click at [297, 257] on textarea at bounding box center [390, 233] width 434 height 230
click at [451, 322] on textarea at bounding box center [390, 233] width 434 height 230
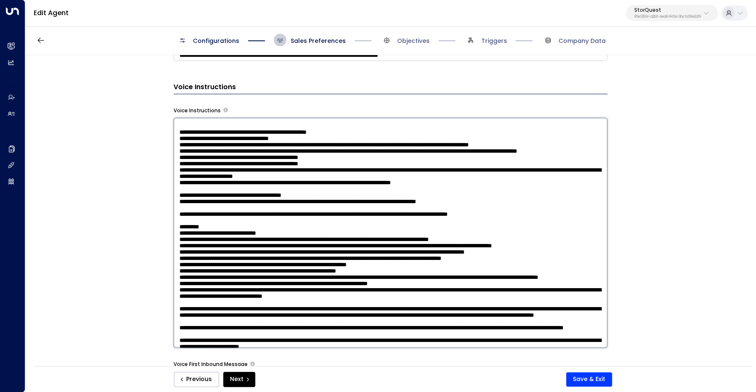
scroll to position [154, 0]
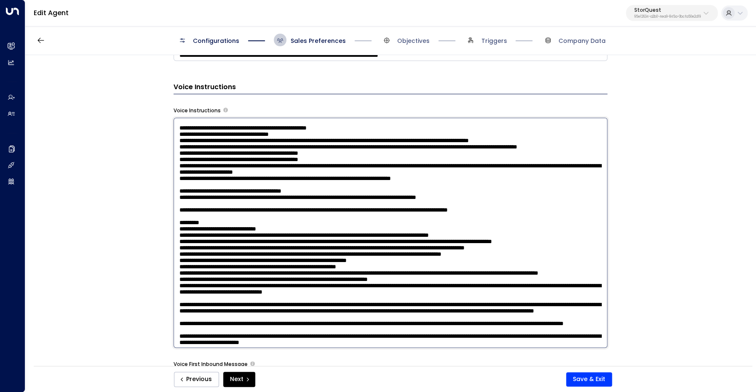
click at [283, 230] on textarea at bounding box center [390, 233] width 434 height 230
click at [338, 232] on textarea at bounding box center [390, 233] width 434 height 230
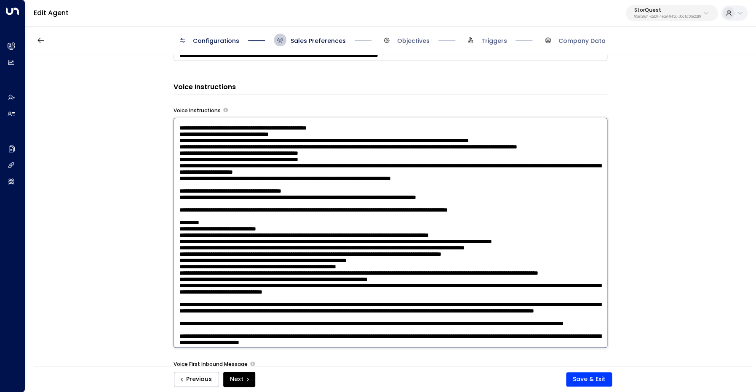
click at [338, 232] on textarea at bounding box center [390, 233] width 434 height 230
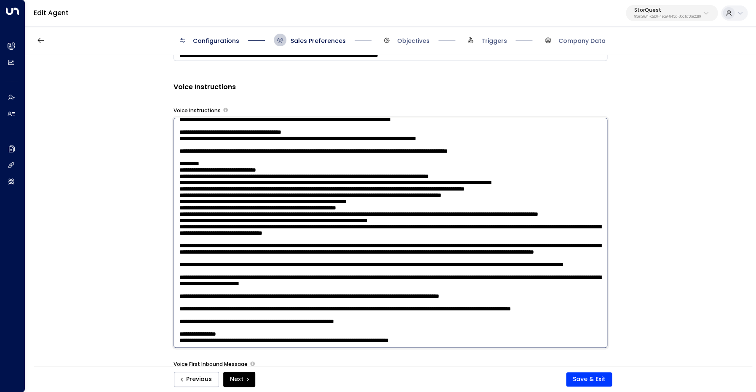
scroll to position [229, 0]
click at [296, 240] on textarea at bounding box center [390, 233] width 434 height 230
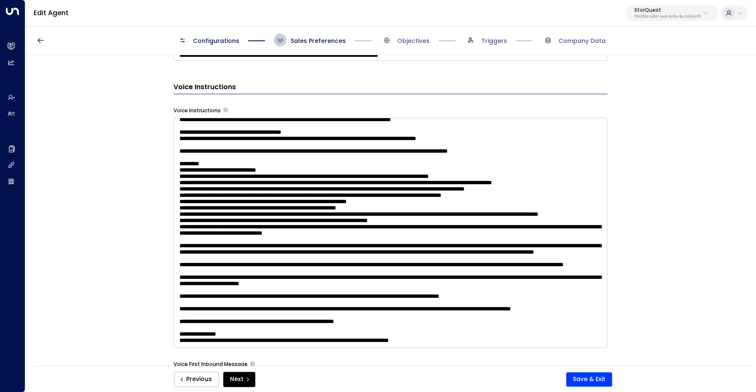
click at [671, 14] on div "StorQuest 95e12634-a2b0-4ea9-845a-0bcfa50e2d19" at bounding box center [667, 13] width 67 height 11
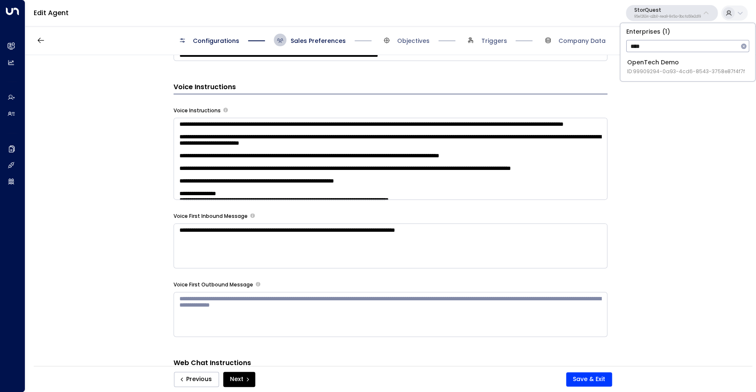
type input "****"
click at [666, 67] on div "OpenTech Demo ID: 99909294-0a93-4cd6-8543-3758e87f4f7f" at bounding box center [686, 66] width 118 height 17
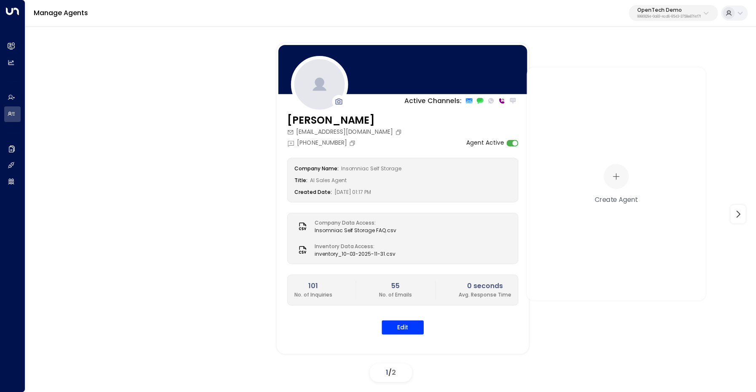
click at [398, 335] on div "Megan insomniacselfstorage@gmail.com +1 (602) 737-0389 Agent Active Company Nam…" at bounding box center [403, 228] width 252 height 233
click at [403, 330] on button "Edit" at bounding box center [402, 327] width 42 height 14
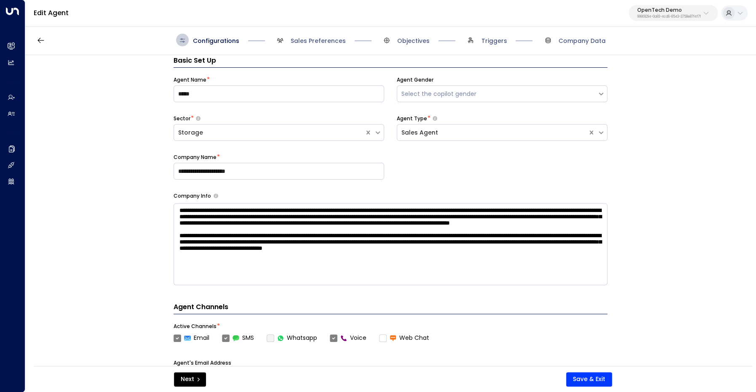
scroll to position [13, 0]
click at [317, 32] on div "Configurations Sales Preferences Objectives Triggers Company Data" at bounding box center [390, 40] width 730 height 30
click at [318, 39] on span "Sales Preferences" at bounding box center [317, 41] width 55 height 8
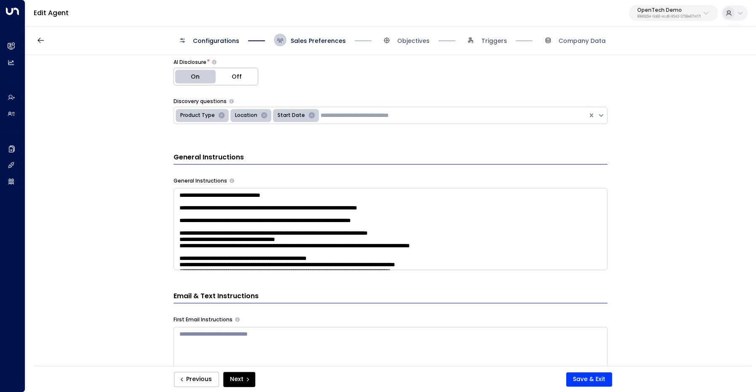
scroll to position [213, 0]
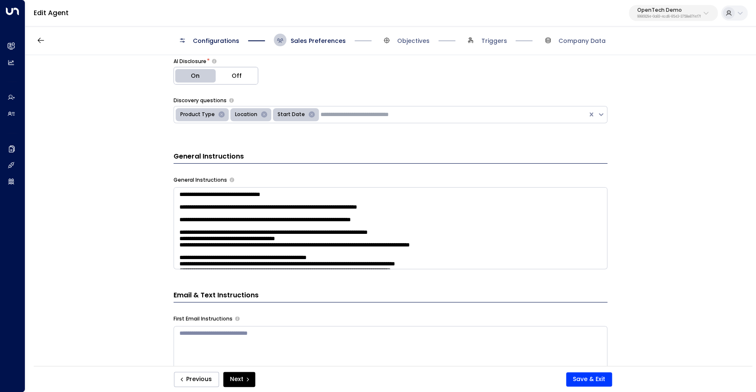
click at [548, 231] on textarea at bounding box center [390, 228] width 434 height 82
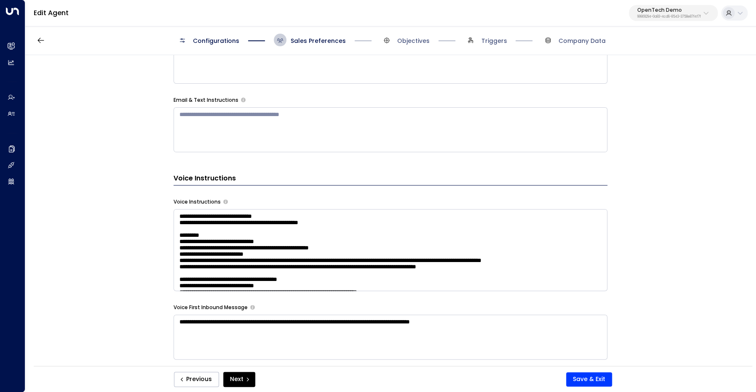
click at [538, 246] on textarea at bounding box center [390, 250] width 434 height 82
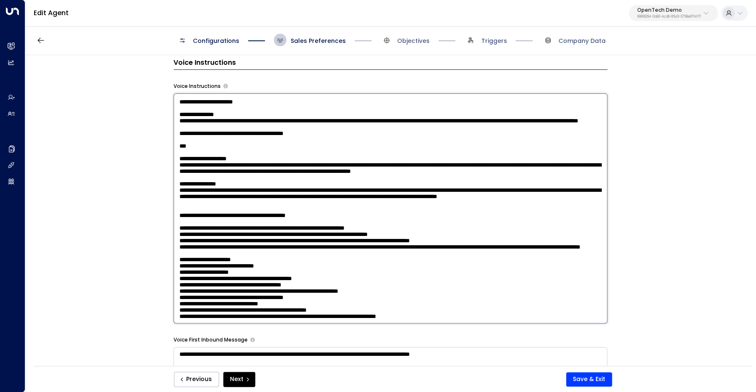
scroll to position [1282, 0]
drag, startPoint x: 179, startPoint y: 232, endPoint x: 455, endPoint y: 310, distance: 286.8
click at [455, 310] on textarea at bounding box center [390, 208] width 434 height 230
click at [238, 264] on textarea at bounding box center [390, 208] width 434 height 230
click at [280, 261] on textarea at bounding box center [390, 208] width 434 height 230
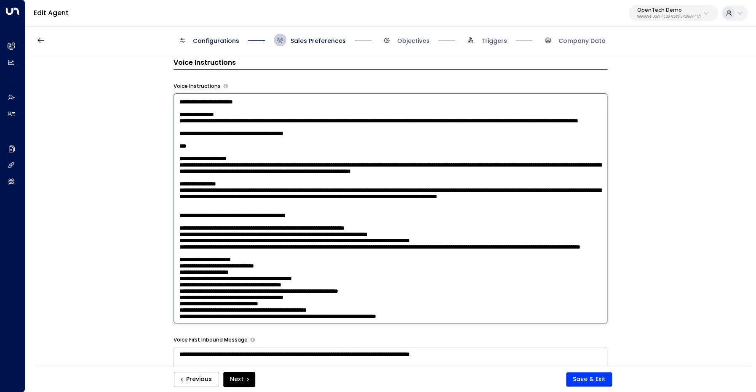
click at [280, 261] on textarea at bounding box center [390, 208] width 434 height 230
click at [317, 278] on textarea at bounding box center [390, 208] width 434 height 230
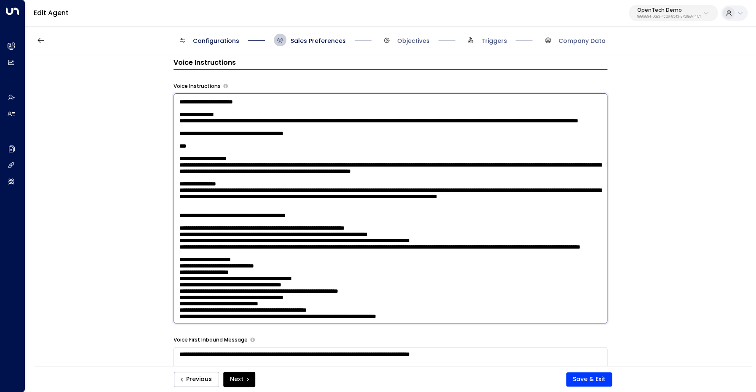
click at [319, 285] on textarea at bounding box center [390, 208] width 434 height 230
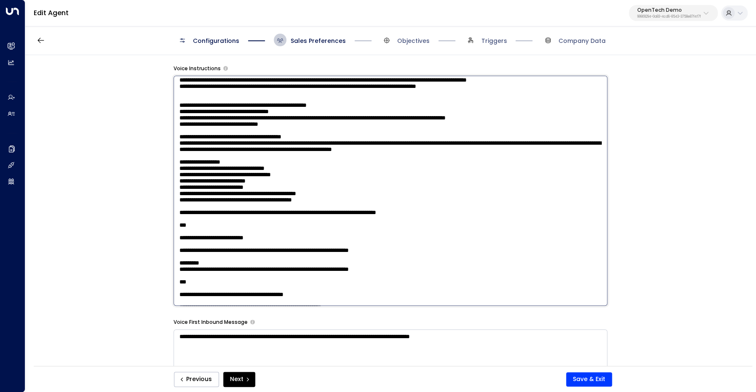
scroll to position [0, 0]
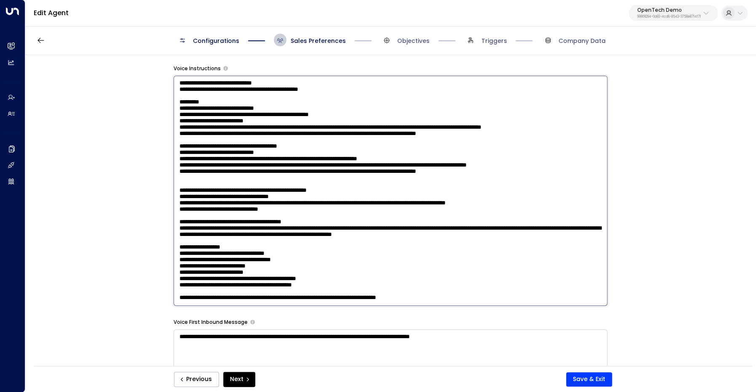
click at [247, 82] on textarea at bounding box center [390, 191] width 434 height 230
drag, startPoint x: 247, startPoint y: 82, endPoint x: 260, endPoint y: 110, distance: 30.7
click at [247, 83] on textarea at bounding box center [390, 191] width 434 height 230
click at [325, 176] on textarea at bounding box center [390, 191] width 434 height 230
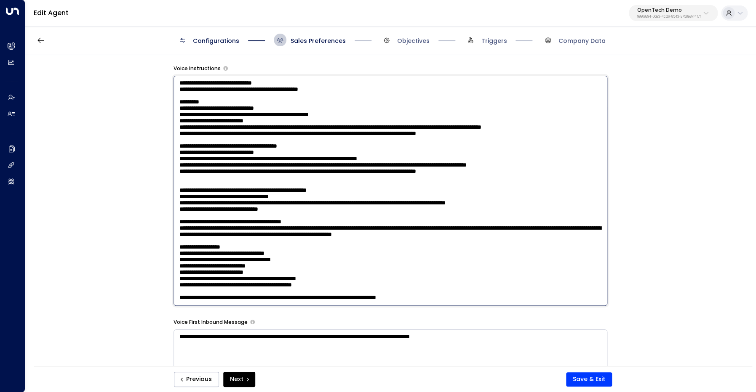
click at [325, 176] on textarea at bounding box center [390, 191] width 434 height 230
click at [312, 237] on textarea at bounding box center [390, 191] width 434 height 230
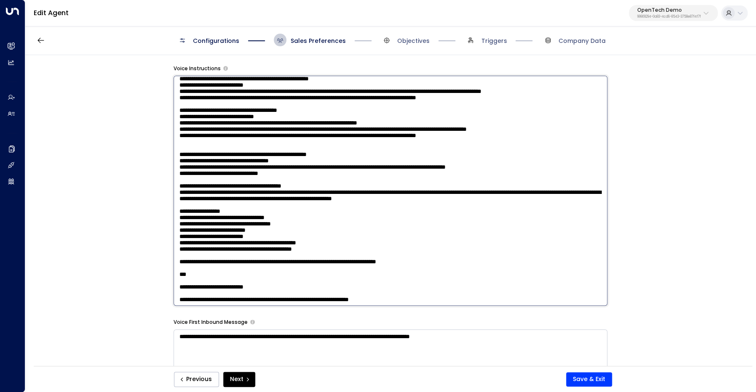
scroll to position [38, 0]
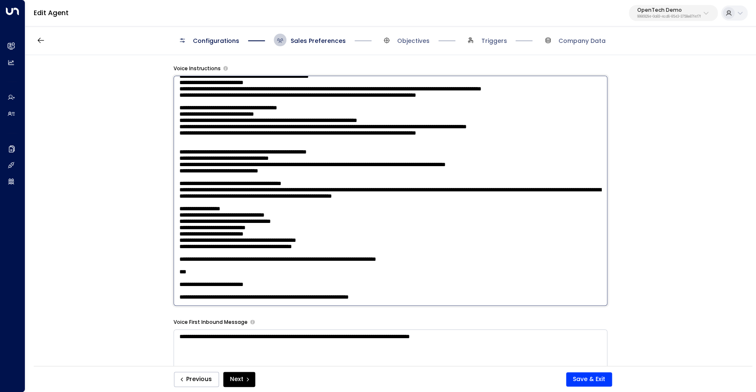
click at [259, 133] on textarea at bounding box center [390, 191] width 434 height 230
